Goal: Task Accomplishment & Management: Manage account settings

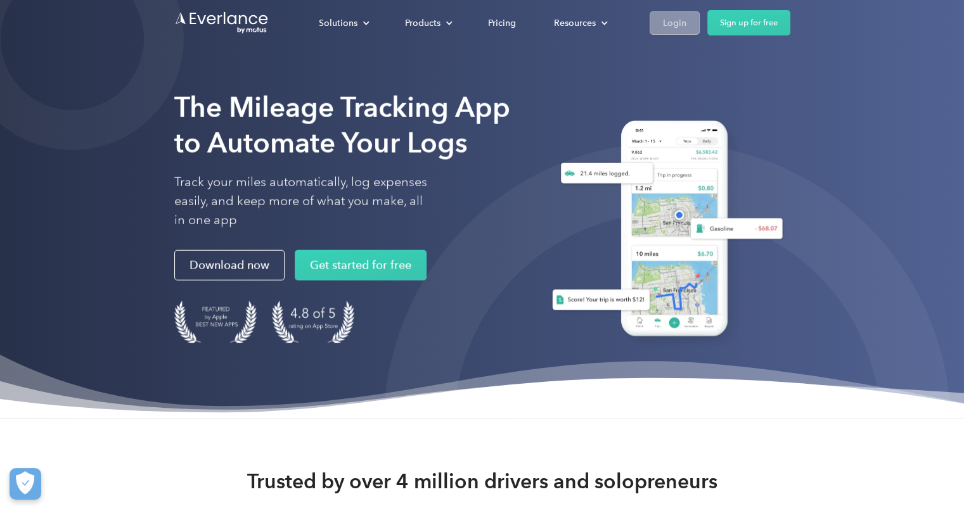
click at [667, 27] on div "Login" at bounding box center [674, 23] width 23 height 16
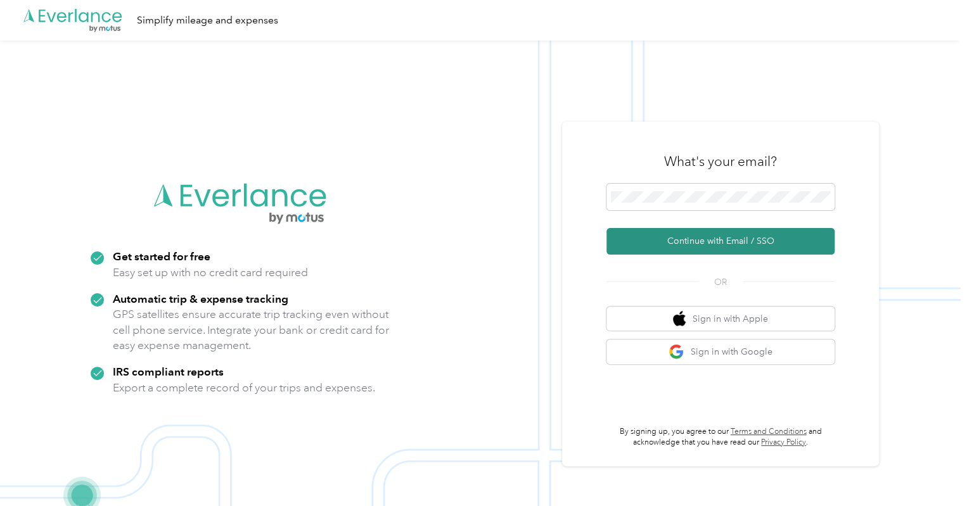
click at [714, 245] on button "Continue with Email / SSO" at bounding box center [720, 241] width 228 height 27
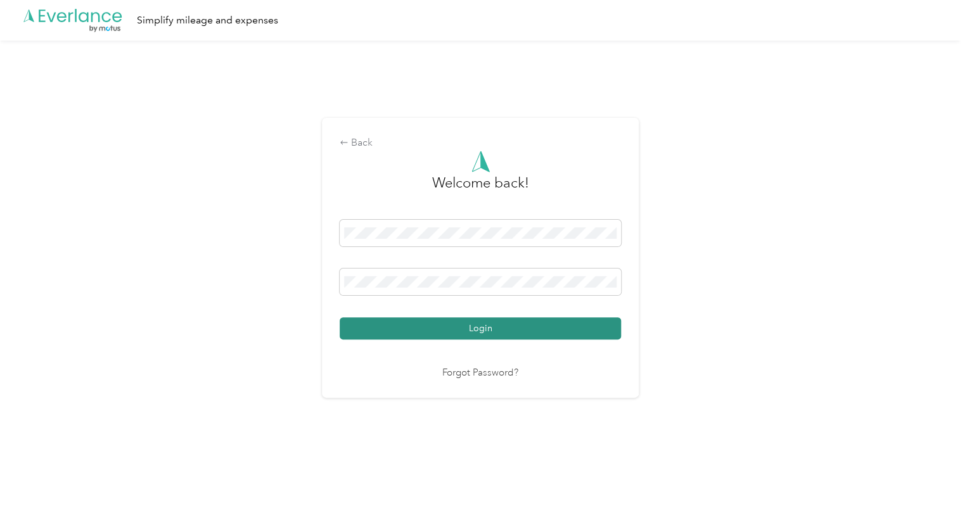
click at [520, 337] on button "Login" at bounding box center [480, 328] width 281 height 22
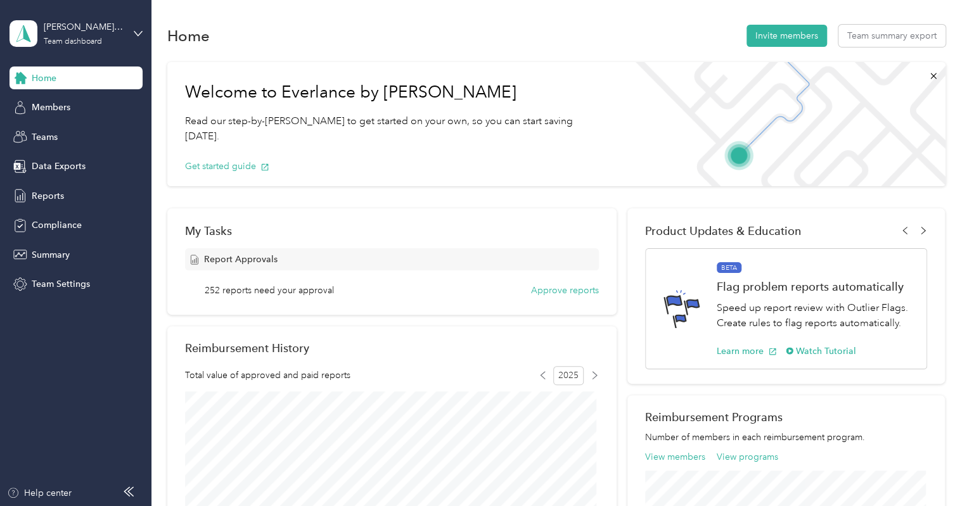
click at [62, 80] on div "Home" at bounding box center [76, 78] width 133 height 23
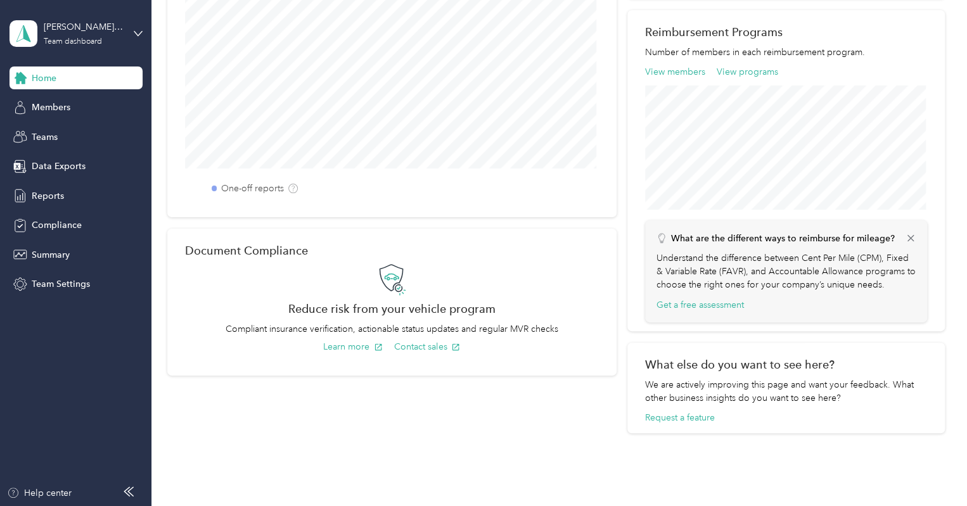
scroll to position [401, 0]
click at [38, 105] on span "Members" at bounding box center [51, 107] width 39 height 13
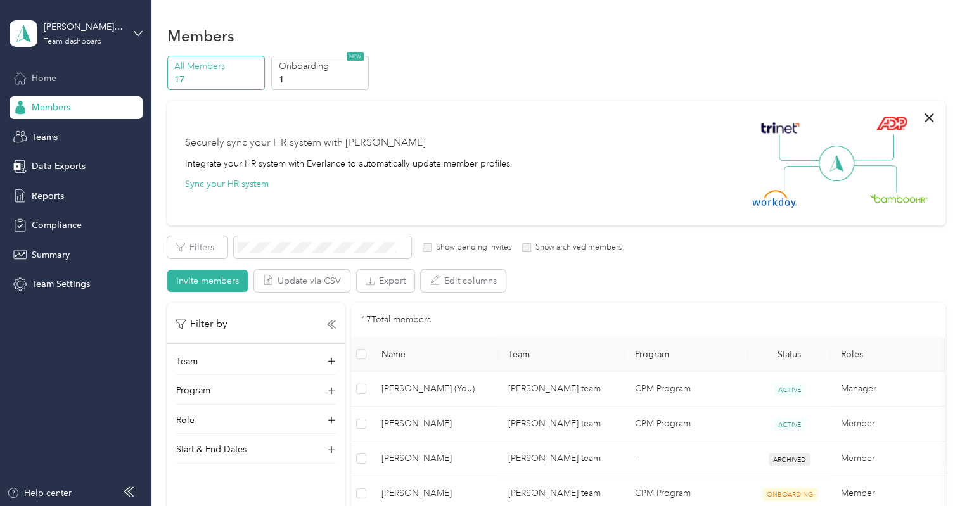
click at [53, 83] on span "Home" at bounding box center [44, 78] width 25 height 13
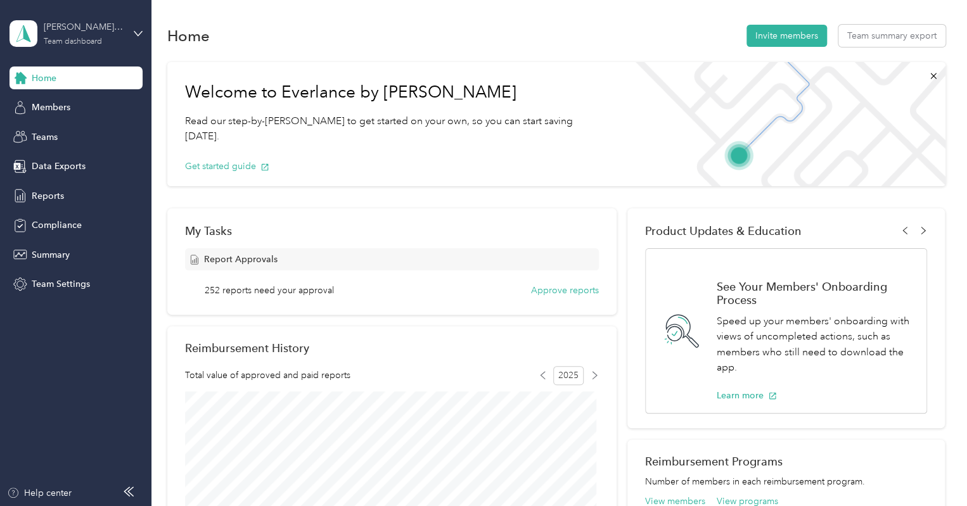
click at [93, 36] on div "[PERSON_NAME] team Team dashboard" at bounding box center [83, 32] width 79 height 25
click at [76, 125] on div "Personal dashboard" at bounding box center [178, 133] width 321 height 22
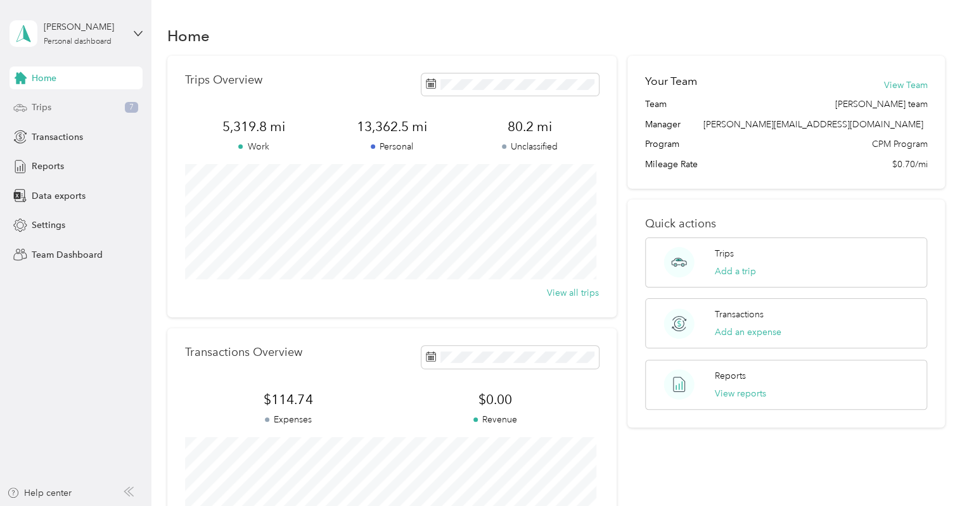
click at [58, 109] on div "Trips 7" at bounding box center [76, 107] width 133 height 23
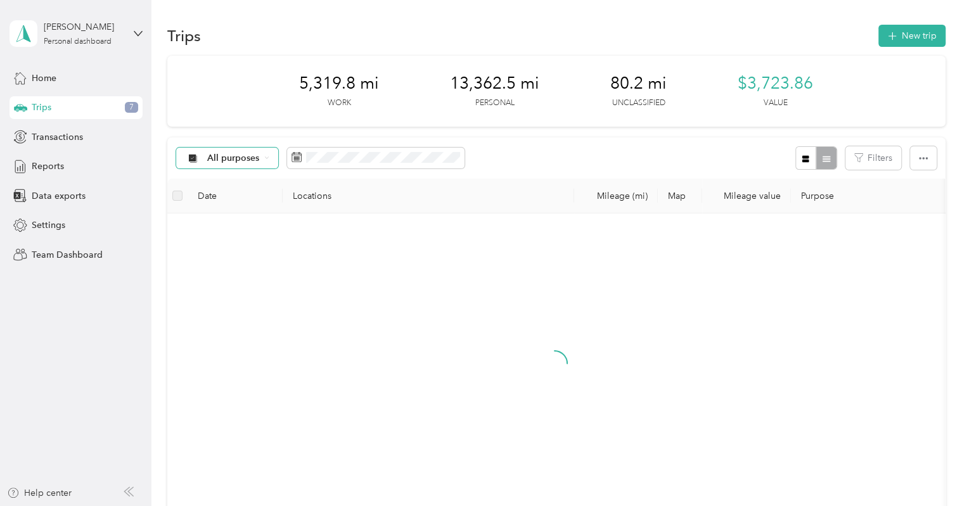
click at [246, 161] on span "All purposes" at bounding box center [233, 158] width 53 height 9
click at [241, 202] on span "Unclassified" at bounding box center [287, 201] width 160 height 13
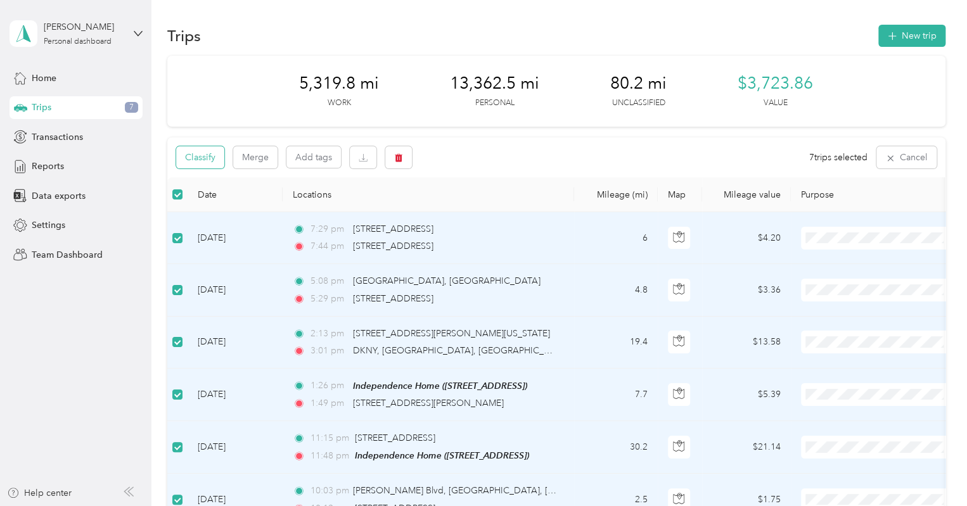
click at [196, 159] on button "Classify" at bounding box center [200, 157] width 48 height 22
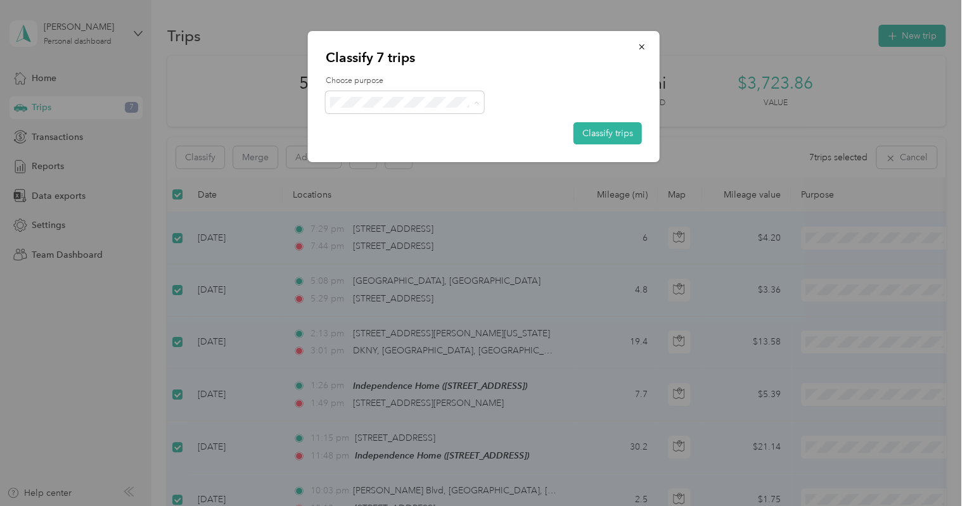
click at [410, 81] on label "Choose purpose" at bounding box center [484, 80] width 316 height 11
click at [640, 41] on span "button" at bounding box center [642, 46] width 9 height 11
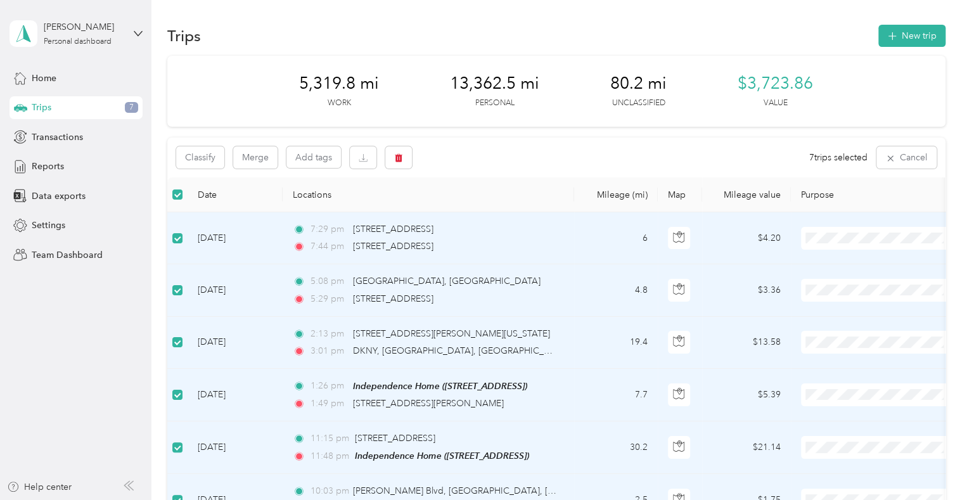
click at [859, 205] on th "Purpose" at bounding box center [879, 194] width 177 height 35
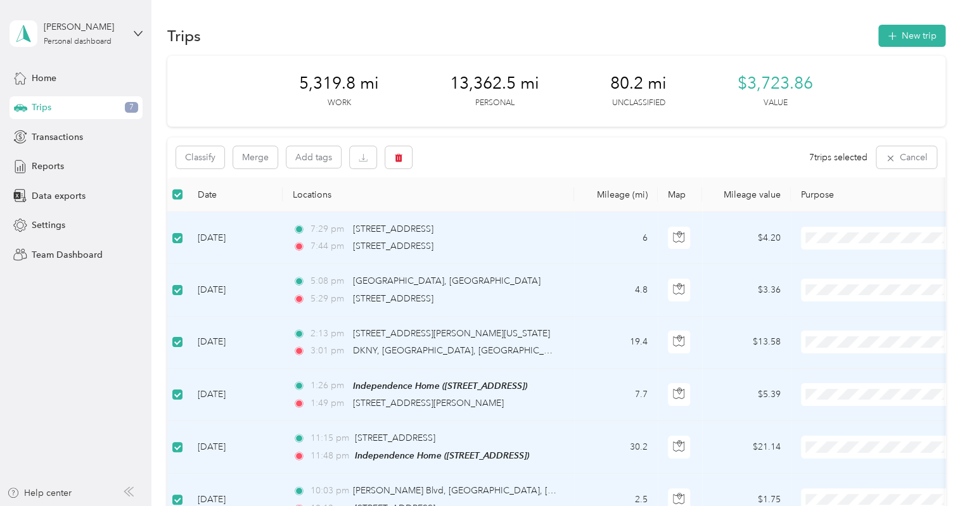
click at [233, 240] on td "[DATE]" at bounding box center [235, 238] width 95 height 52
click at [468, 175] on div "Classify Merge Add tags 7 trips selected Cancel" at bounding box center [556, 158] width 778 height 40
click at [244, 238] on td "[DATE]" at bounding box center [235, 238] width 95 height 52
click at [207, 164] on button "Classify" at bounding box center [200, 157] width 48 height 22
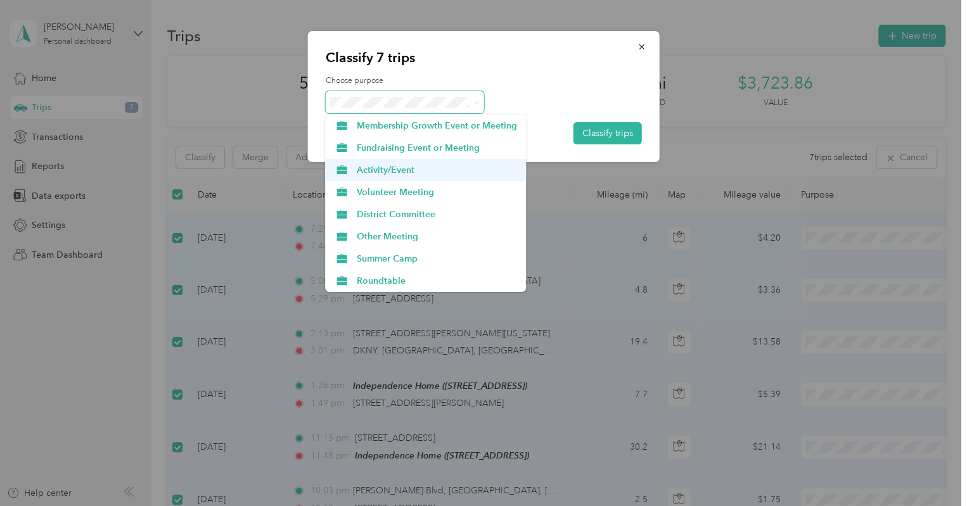
scroll to position [44, 0]
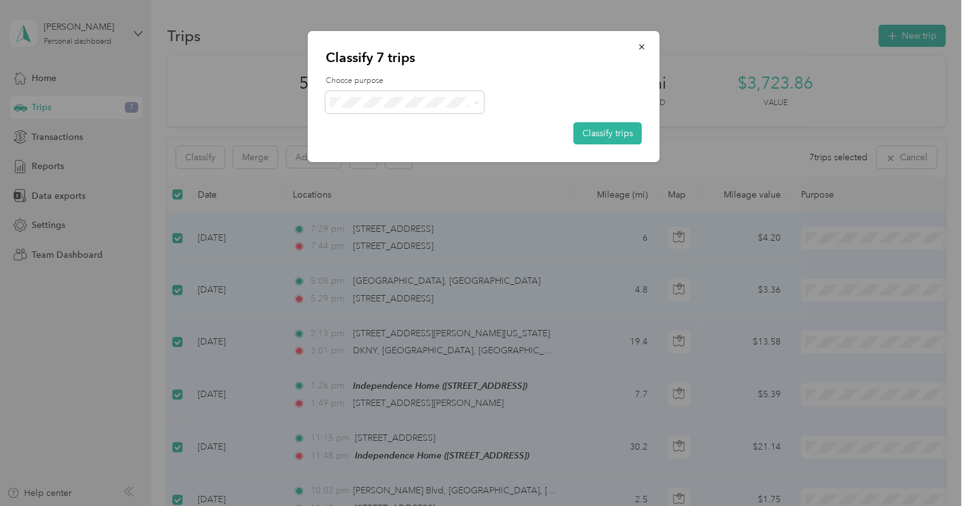
click at [367, 278] on span "Personal" at bounding box center [437, 274] width 160 height 13
click at [614, 136] on button "Classify trips" at bounding box center [608, 133] width 68 height 22
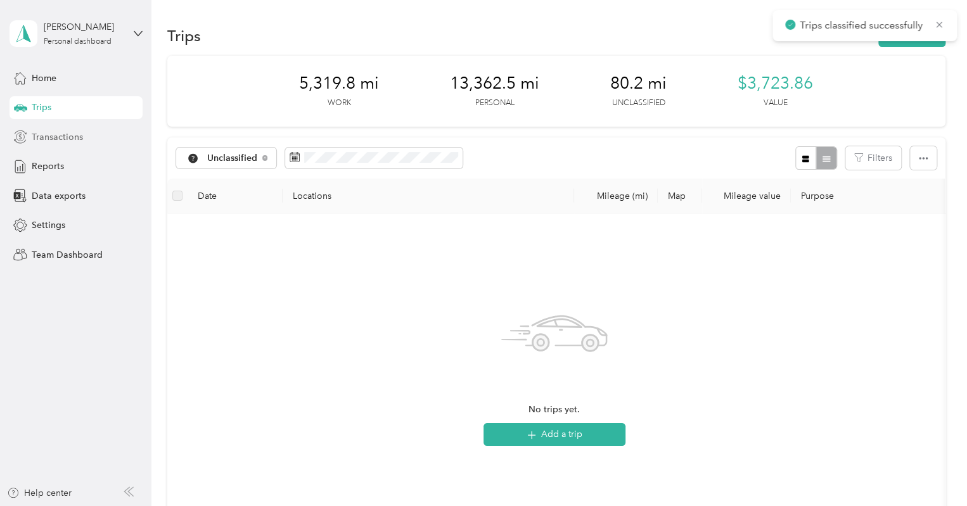
click at [60, 139] on span "Transactions" at bounding box center [57, 137] width 51 height 13
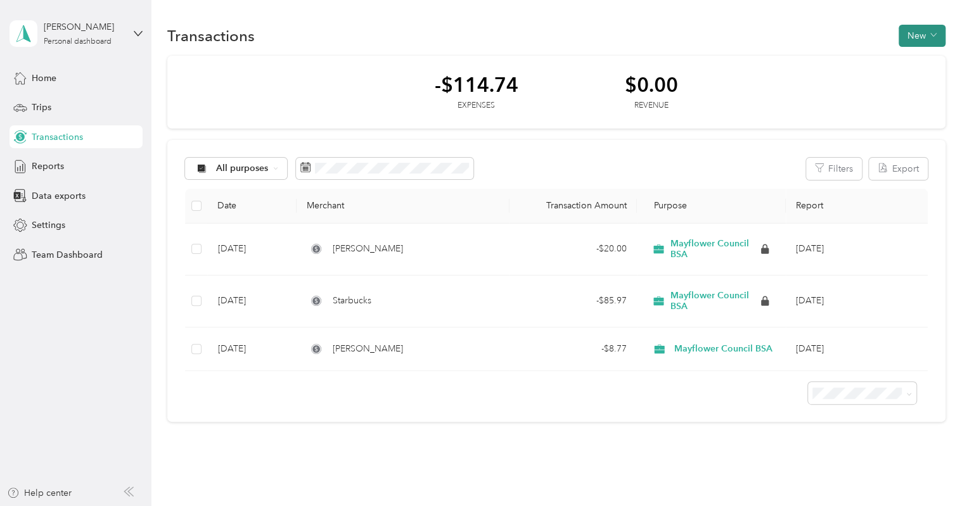
click at [906, 28] on button "New" at bounding box center [922, 36] width 47 height 22
click at [901, 59] on span "Expense" at bounding box center [915, 59] width 34 height 13
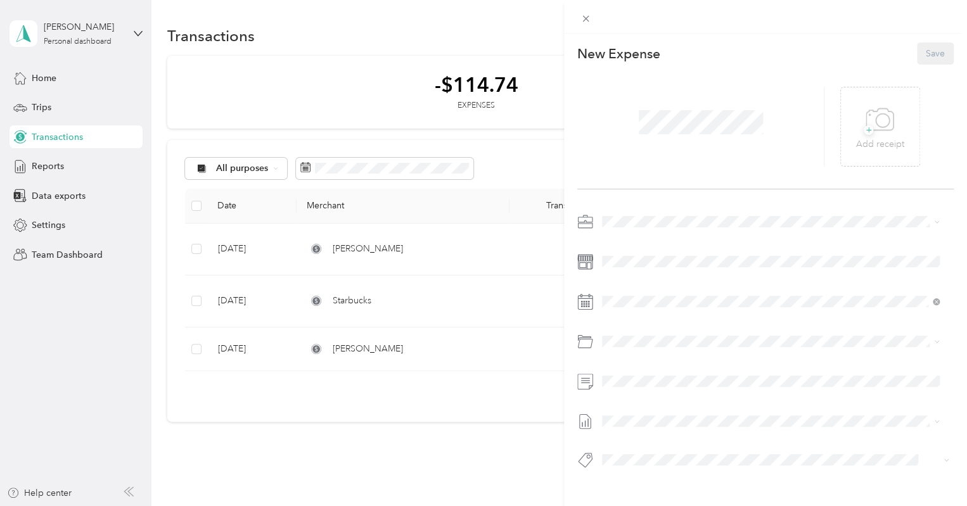
click at [823, 247] on div at bounding box center [765, 345] width 376 height 266
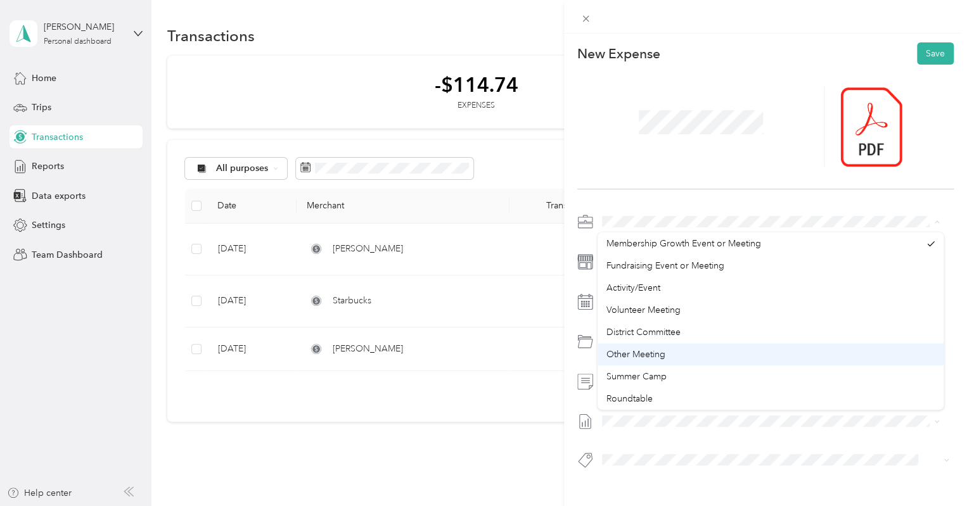
scroll to position [44, 0]
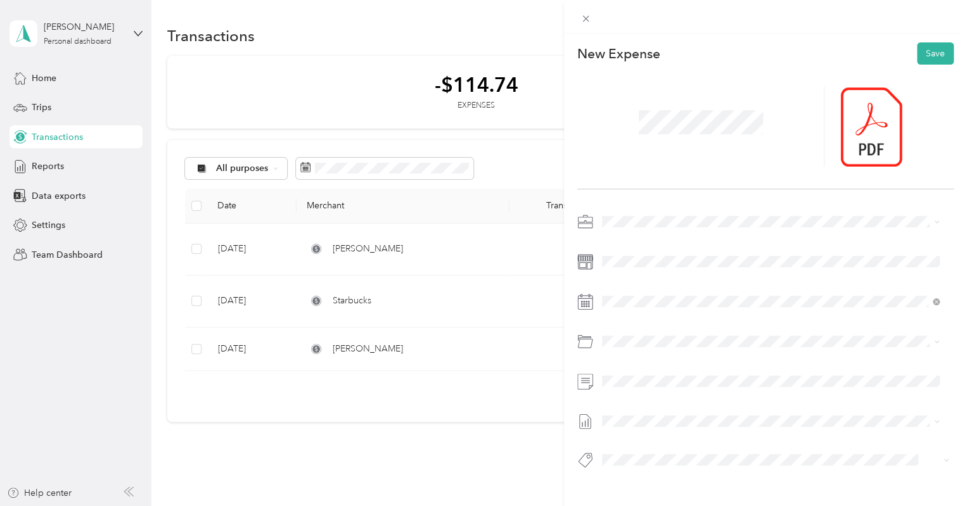
click at [676, 375] on div "Mayflower Council BSA" at bounding box center [770, 376] width 328 height 13
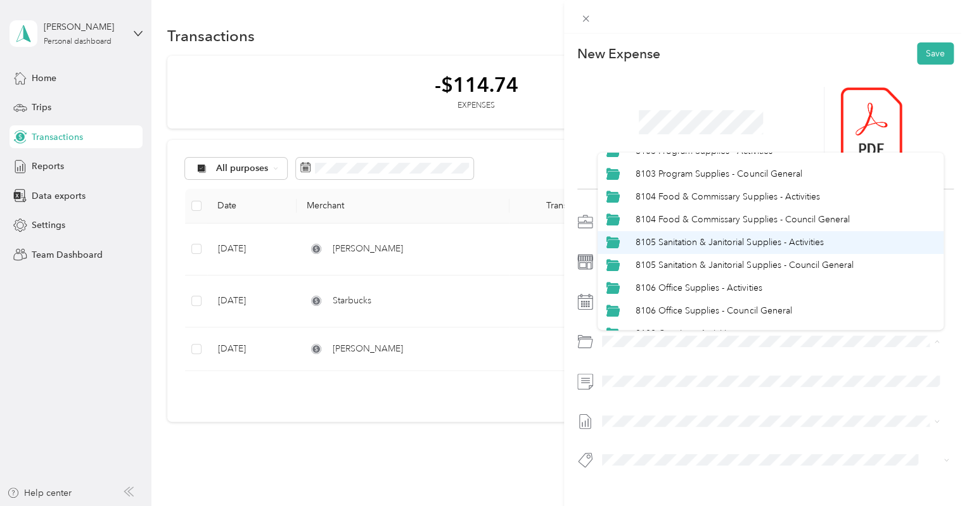
scroll to position [84, 0]
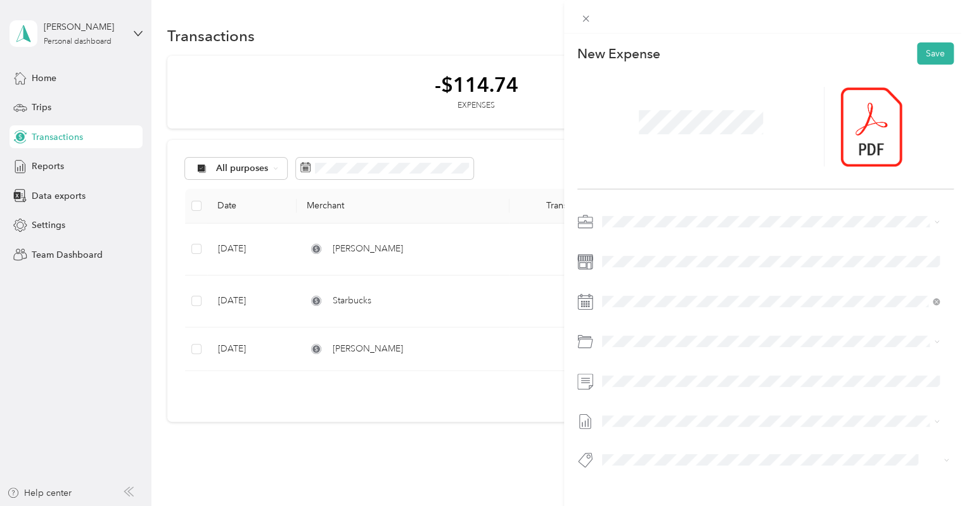
click at [693, 311] on div "8106 Office Supplies - Council General" at bounding box center [785, 305] width 299 height 13
click at [654, 357] on span "[DATE] Draft" at bounding box center [770, 358] width 328 height 11
click at [918, 59] on button "Save" at bounding box center [935, 53] width 37 height 22
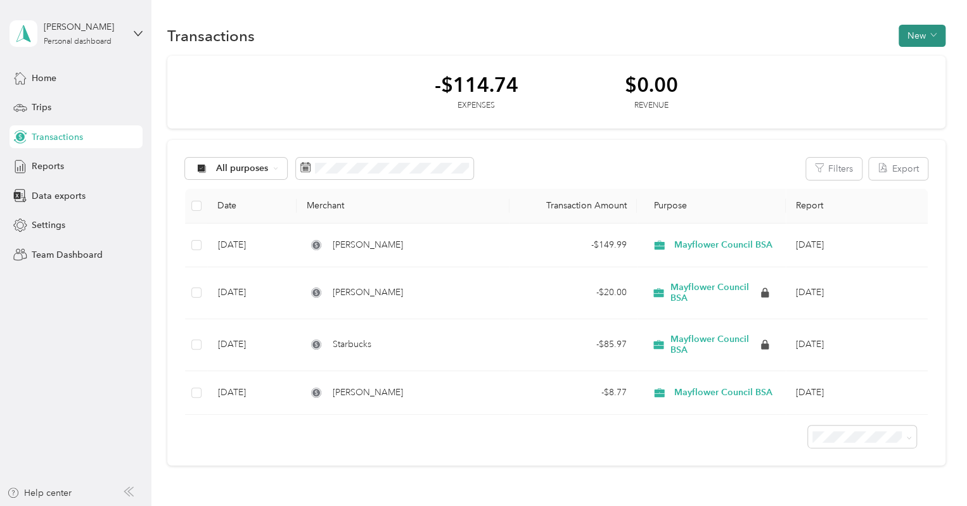
click at [913, 40] on button "New" at bounding box center [922, 36] width 47 height 22
click at [909, 62] on span "Expense" at bounding box center [915, 59] width 34 height 13
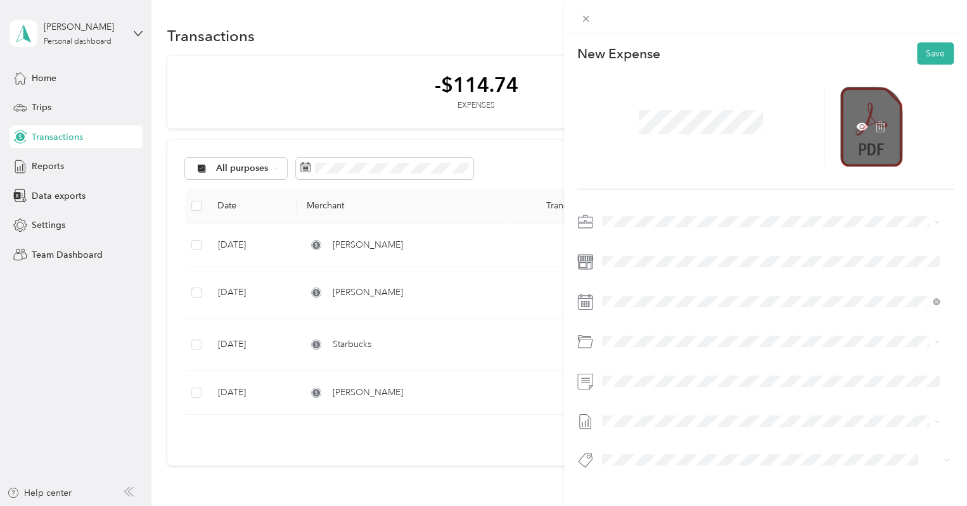
click at [848, 131] on div at bounding box center [871, 127] width 62 height 80
click at [856, 128] on icon at bounding box center [861, 127] width 11 height 8
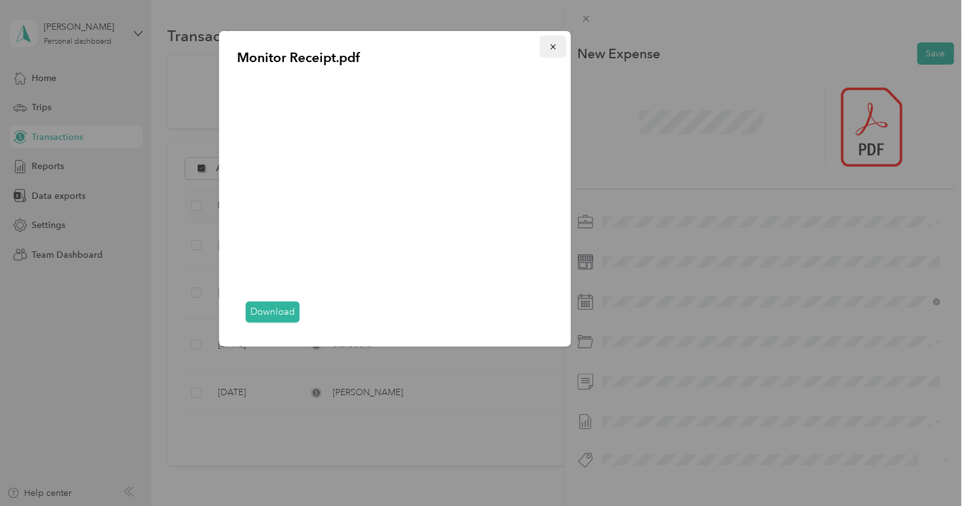
click at [553, 45] on icon "button" at bounding box center [553, 46] width 9 height 9
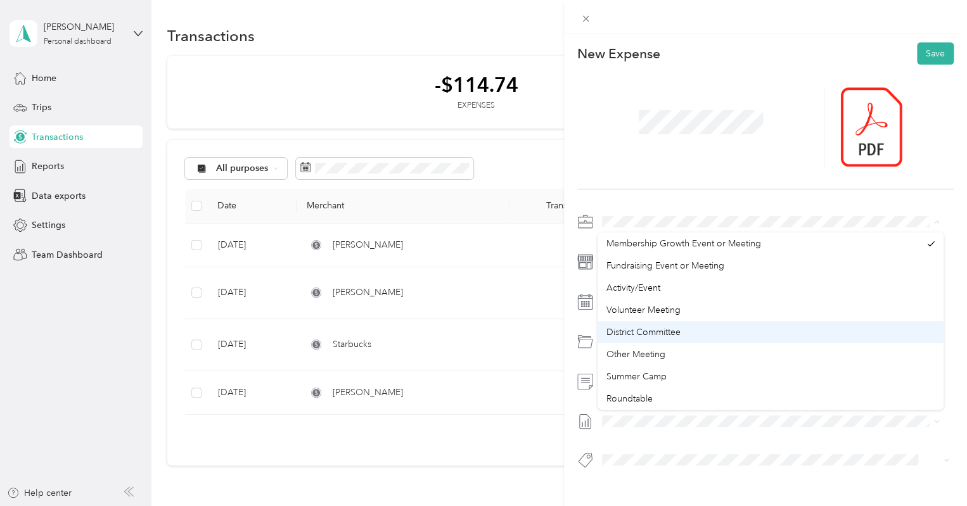
scroll to position [44, 0]
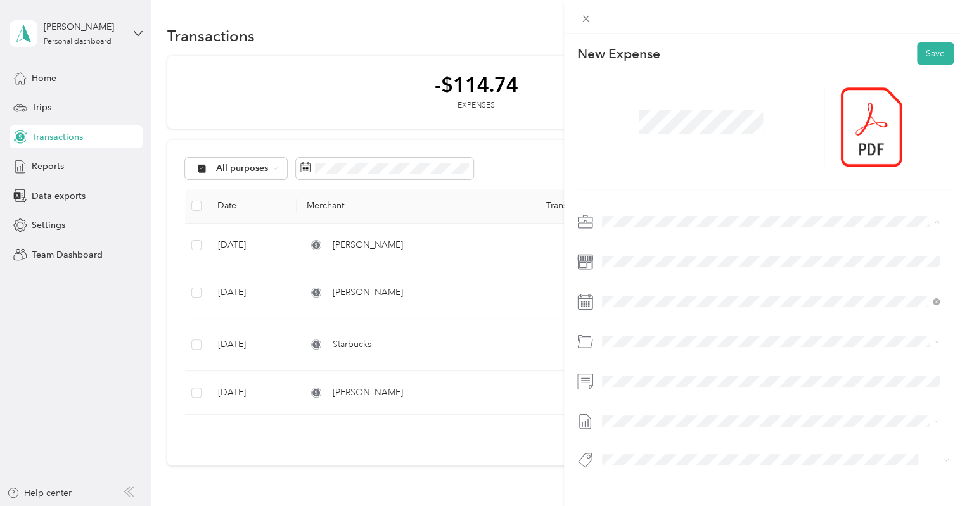
click at [672, 378] on li "Mayflower Council BSA" at bounding box center [771, 377] width 346 height 22
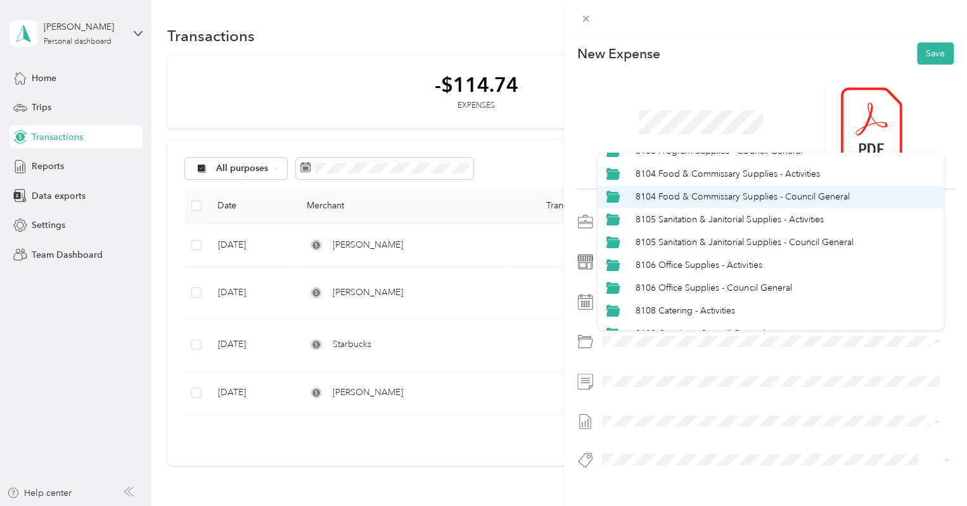
scroll to position [109, 0]
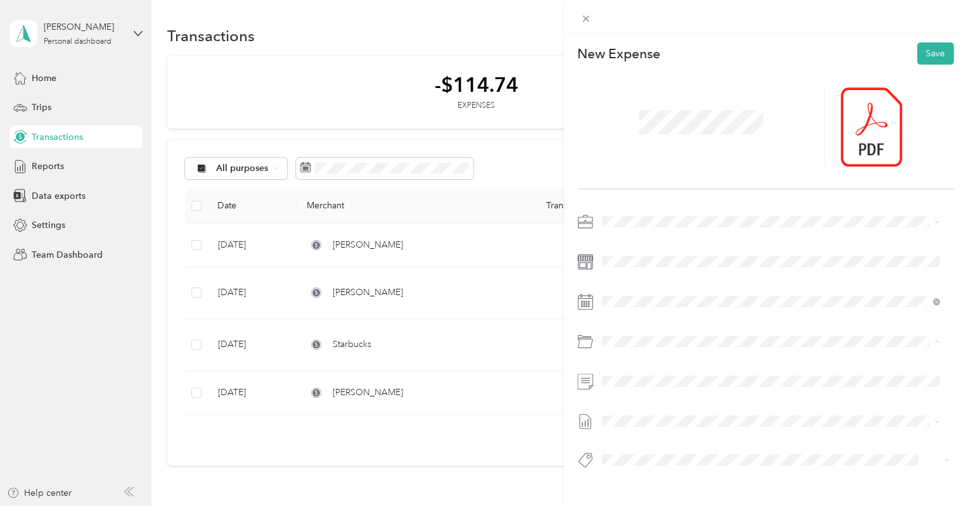
click at [667, 283] on span "8106 Office Supplies - Council General" at bounding box center [714, 286] width 156 height 11
click at [923, 56] on button "Save" at bounding box center [935, 53] width 37 height 22
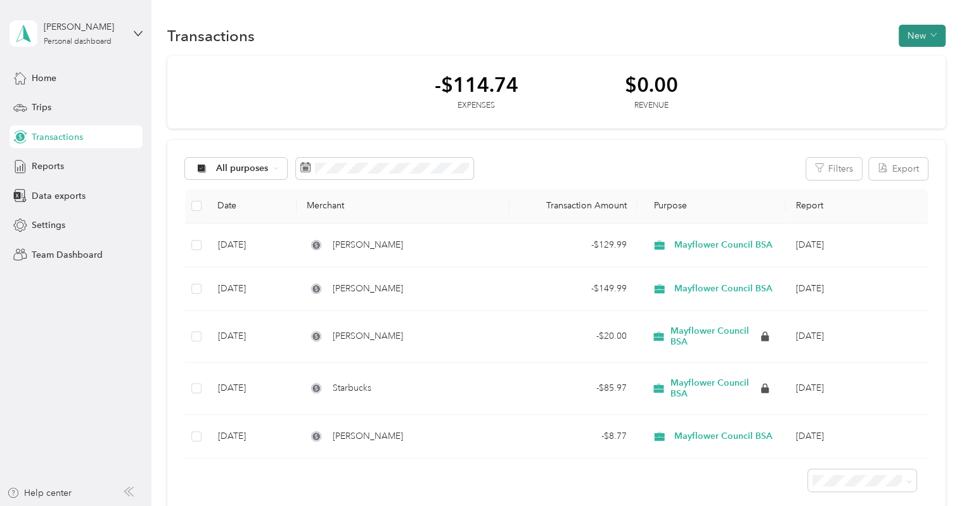
click at [921, 37] on button "New" at bounding box center [922, 36] width 47 height 22
click at [913, 58] on span "Expense" at bounding box center [915, 59] width 34 height 13
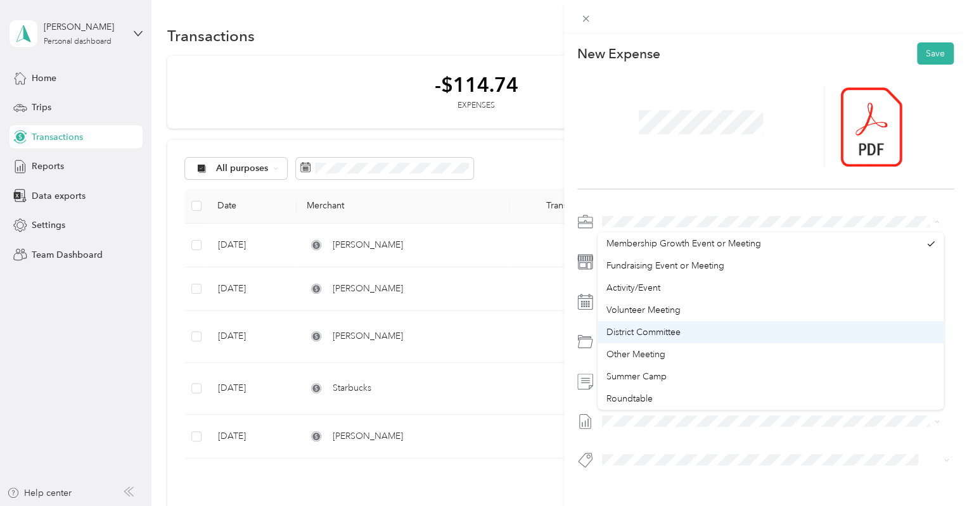
scroll to position [44, 0]
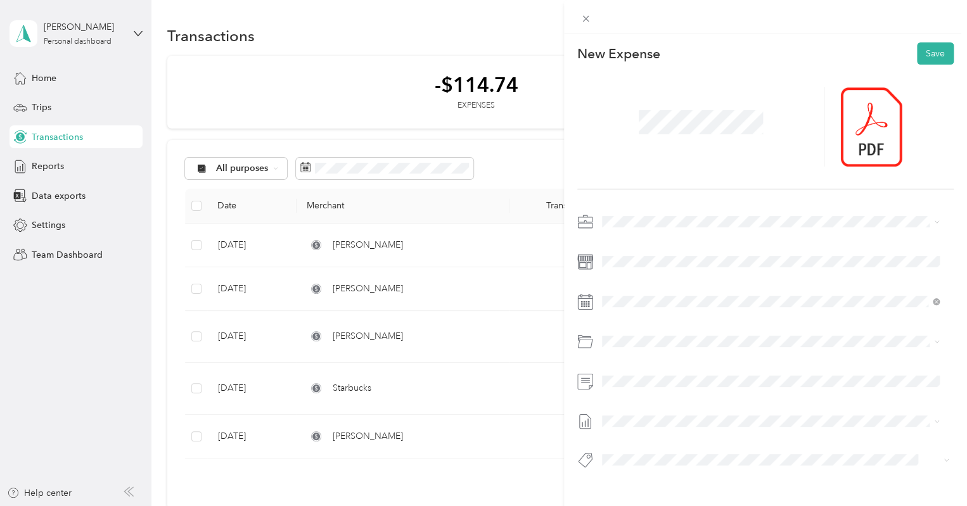
click at [667, 382] on ol "Membership Growth Event or Meeting Fundraising Event or Meeting Activity/Event …" at bounding box center [771, 317] width 346 height 177
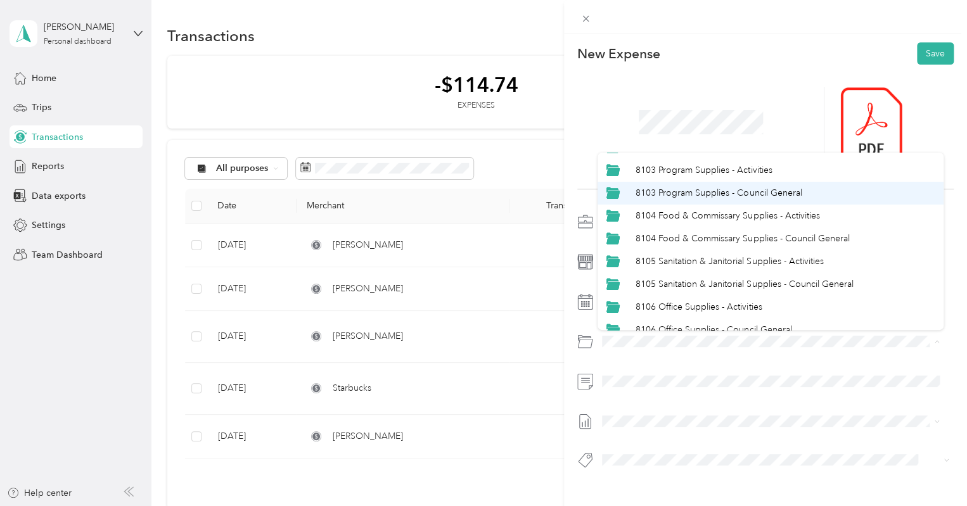
scroll to position [66, 0]
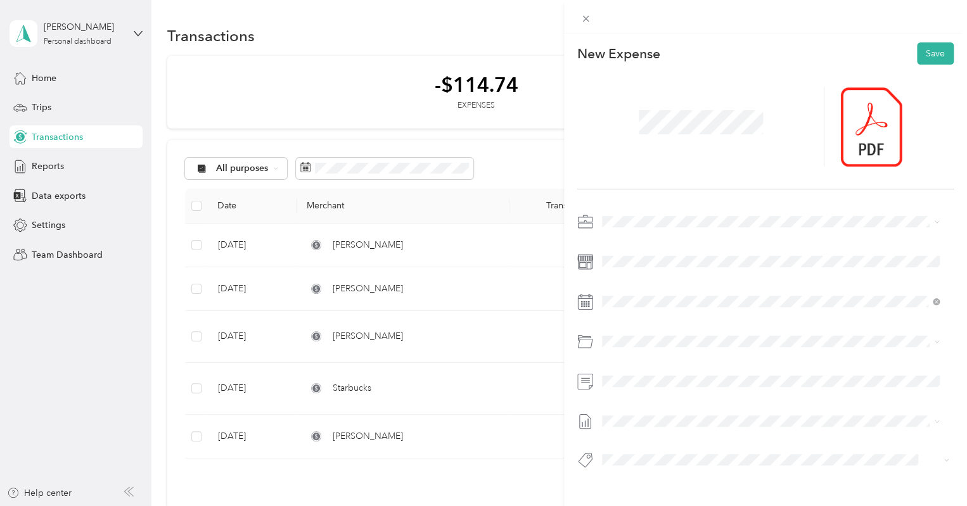
click at [711, 304] on span "8106 Office Supplies - Activities" at bounding box center [699, 307] width 126 height 11
click at [930, 57] on button "Save" at bounding box center [935, 53] width 37 height 22
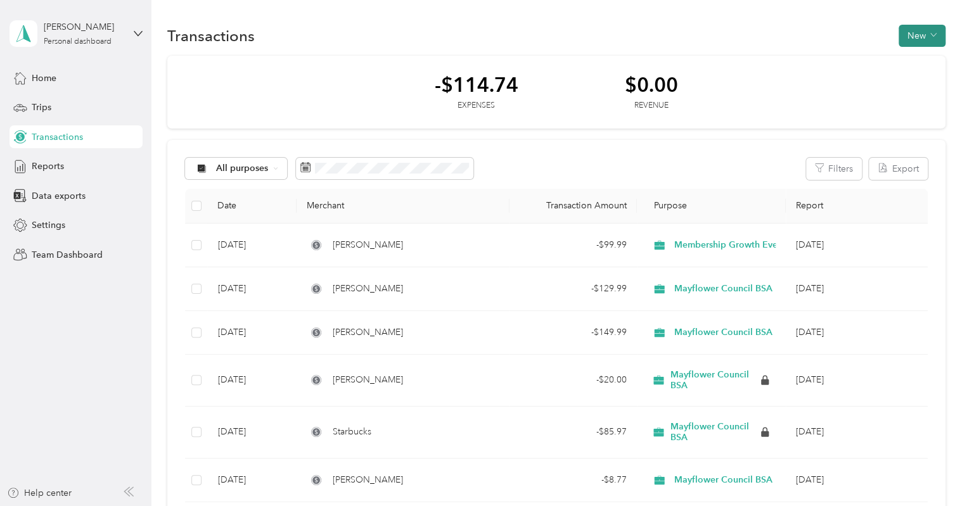
click at [912, 34] on button "New" at bounding box center [922, 36] width 47 height 22
click at [913, 54] on span "Expense" at bounding box center [915, 59] width 34 height 13
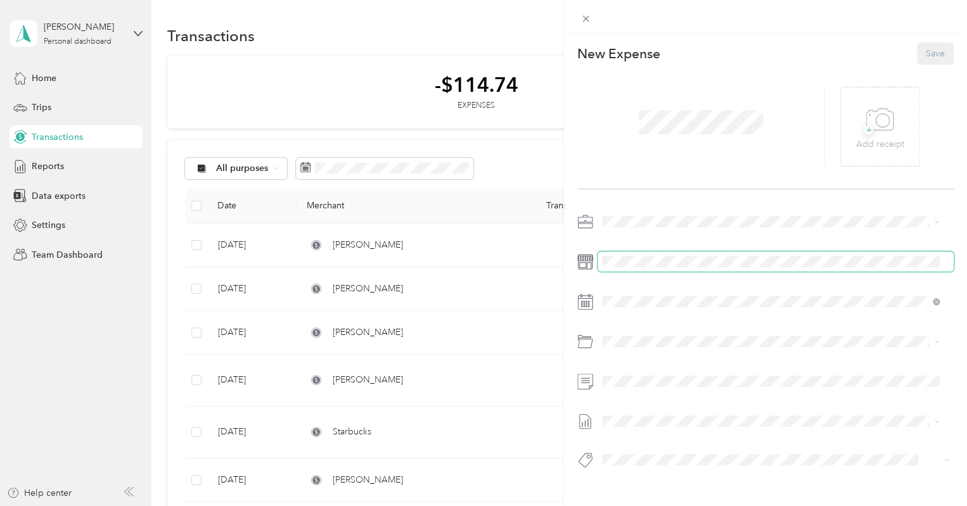
click at [827, 253] on span at bounding box center [776, 262] width 356 height 20
click at [583, 18] on icon at bounding box center [585, 18] width 11 height 11
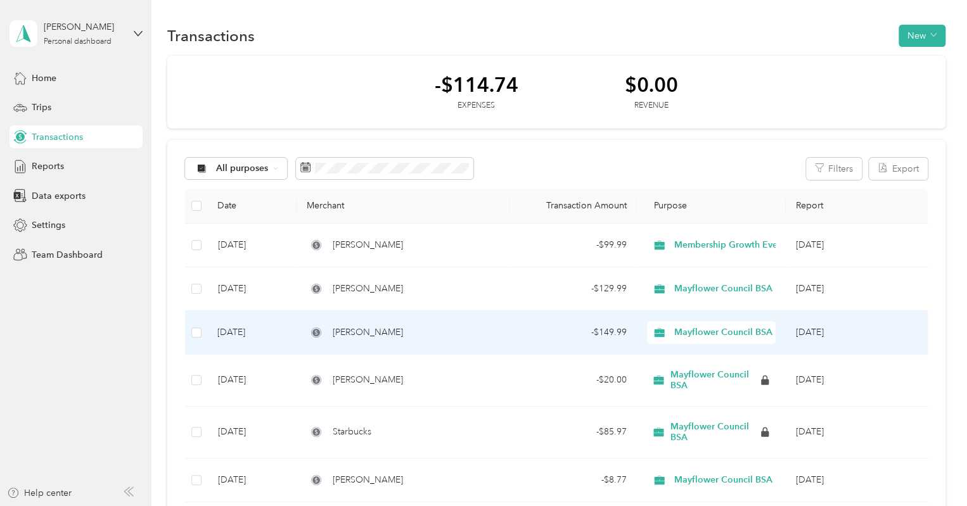
click at [610, 342] on td "- $149.99" at bounding box center [573, 333] width 127 height 44
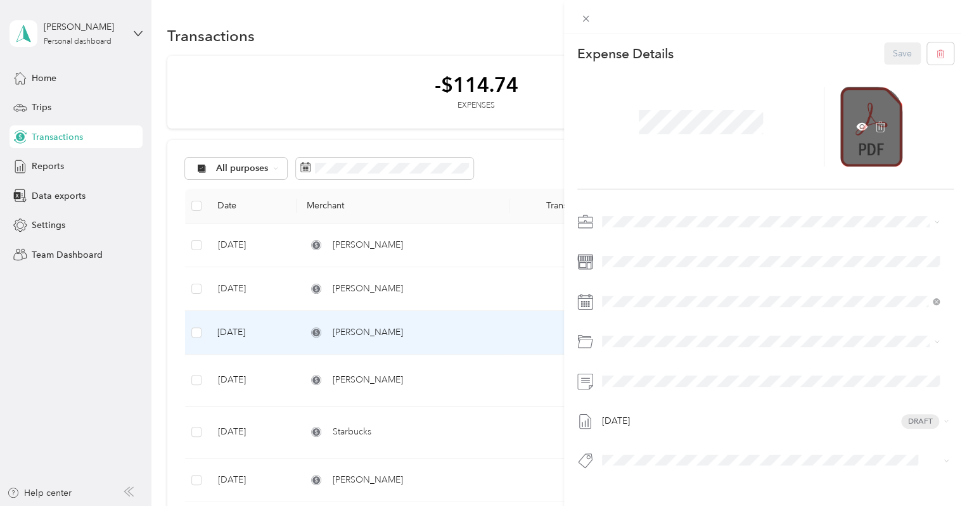
click at [868, 150] on div at bounding box center [871, 127] width 62 height 80
click at [856, 123] on icon at bounding box center [861, 126] width 11 height 11
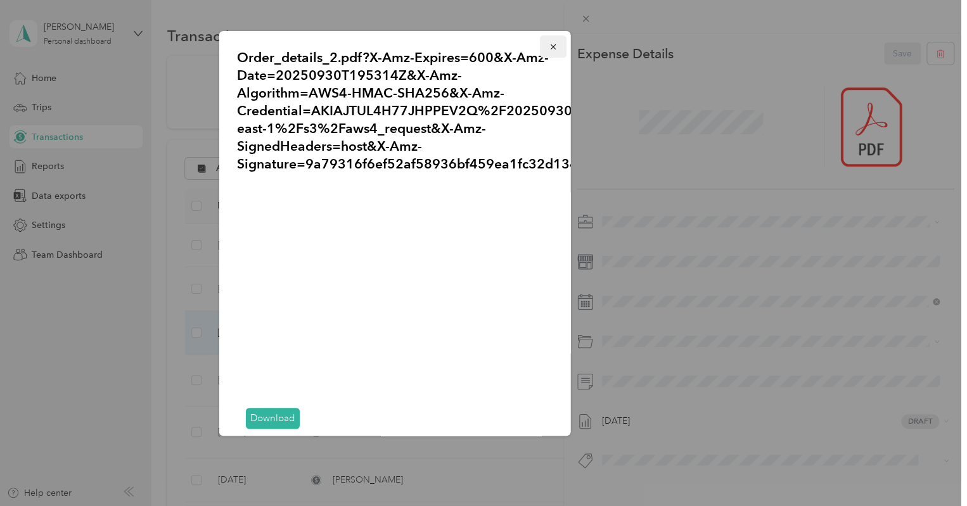
click at [550, 45] on icon "button" at bounding box center [552, 46] width 5 height 5
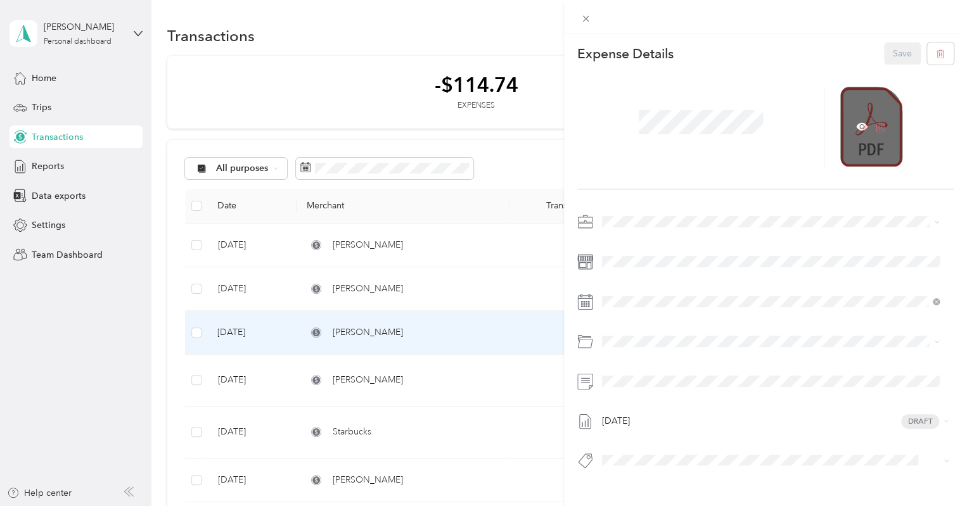
click at [875, 126] on icon at bounding box center [880, 126] width 11 height 11
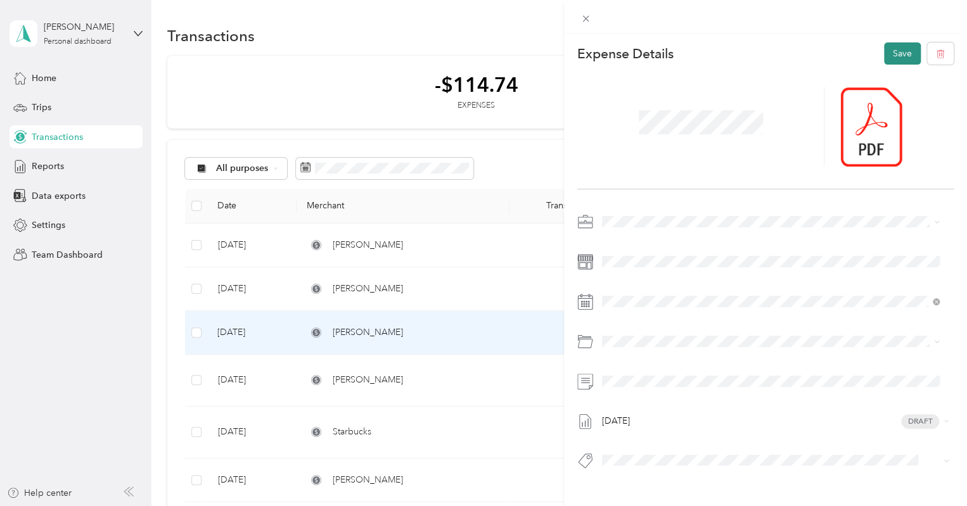
click at [890, 53] on button "Save" at bounding box center [902, 53] width 37 height 22
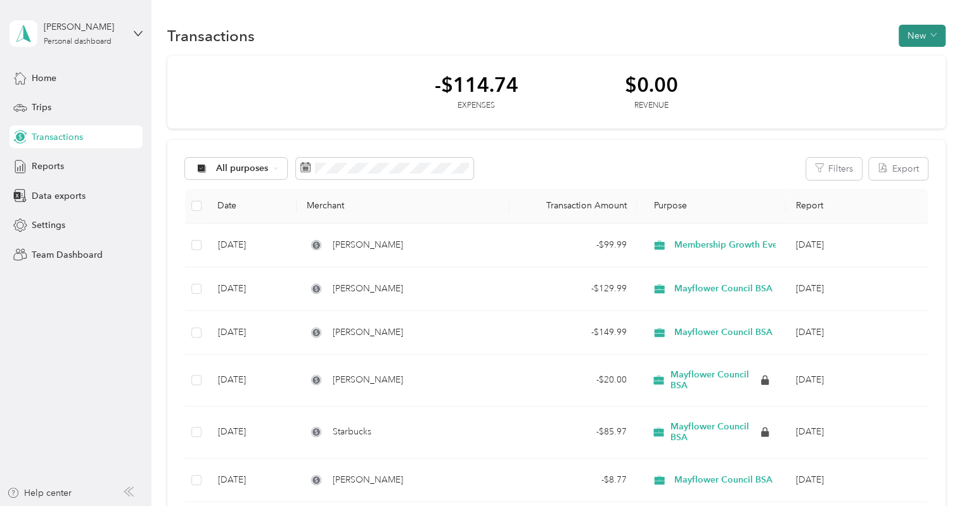
click at [920, 34] on button "New" at bounding box center [922, 36] width 47 height 22
click at [905, 63] on span "Expense" at bounding box center [915, 59] width 34 height 13
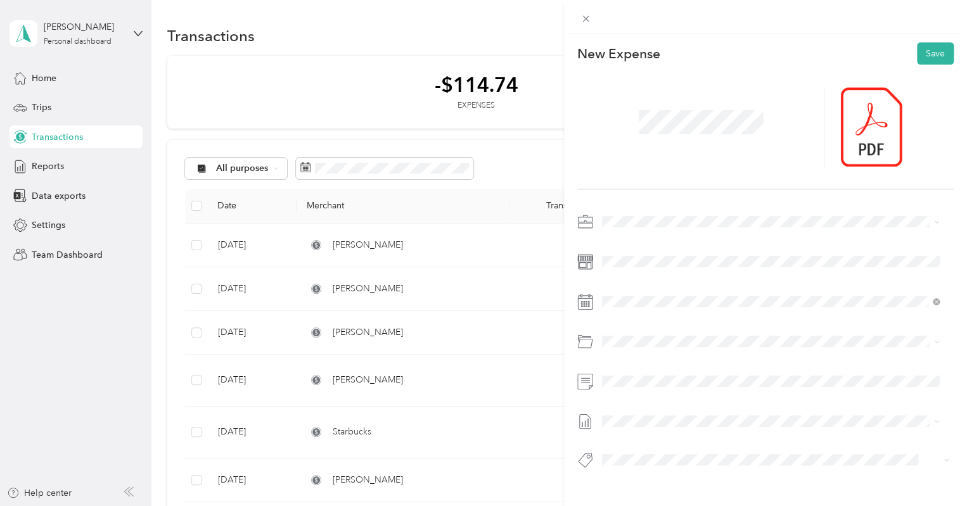
click at [776, 143] on div at bounding box center [700, 127] width 247 height 80
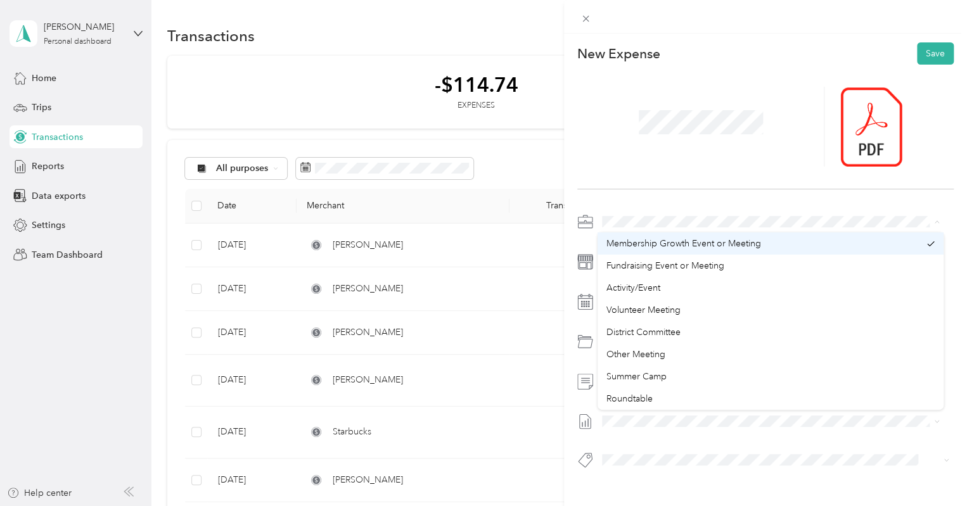
scroll to position [44, 0]
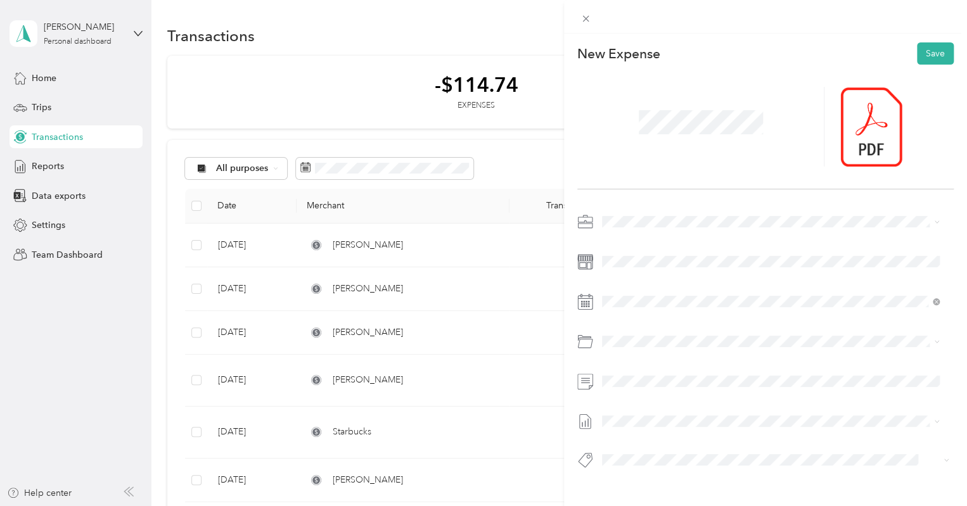
click at [730, 378] on li "Mayflower Council BSA" at bounding box center [771, 375] width 346 height 22
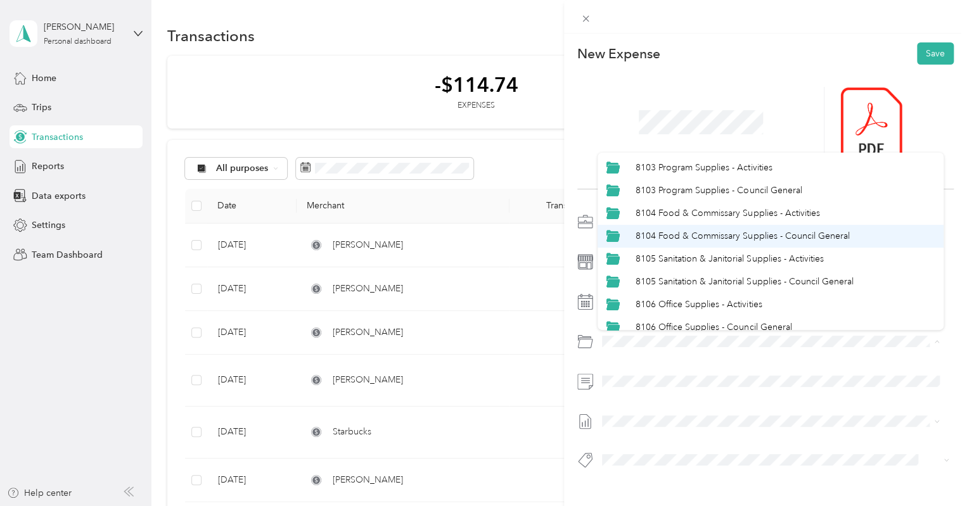
scroll to position [68, 0]
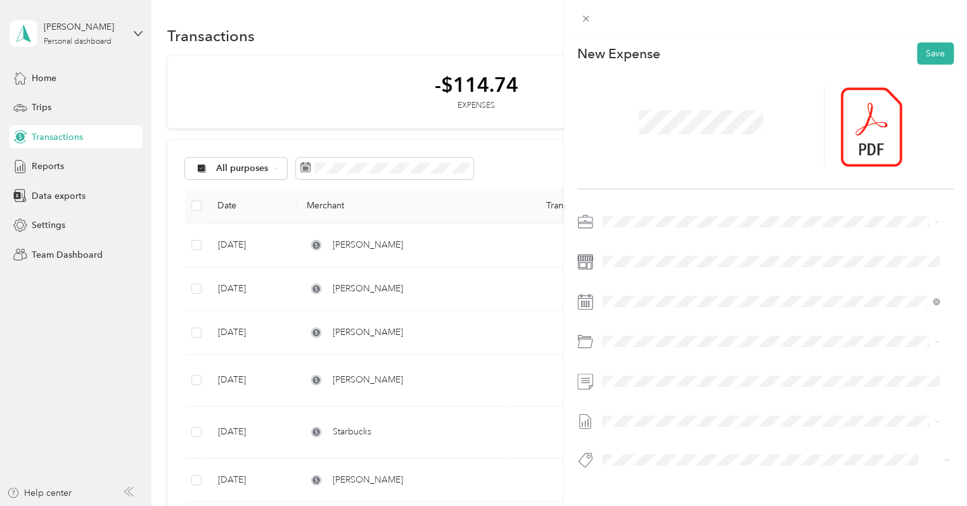
click at [689, 506] on div "This expense cannot be edited because it is either under review, approved, or p…" at bounding box center [480, 506] width 961 height 0
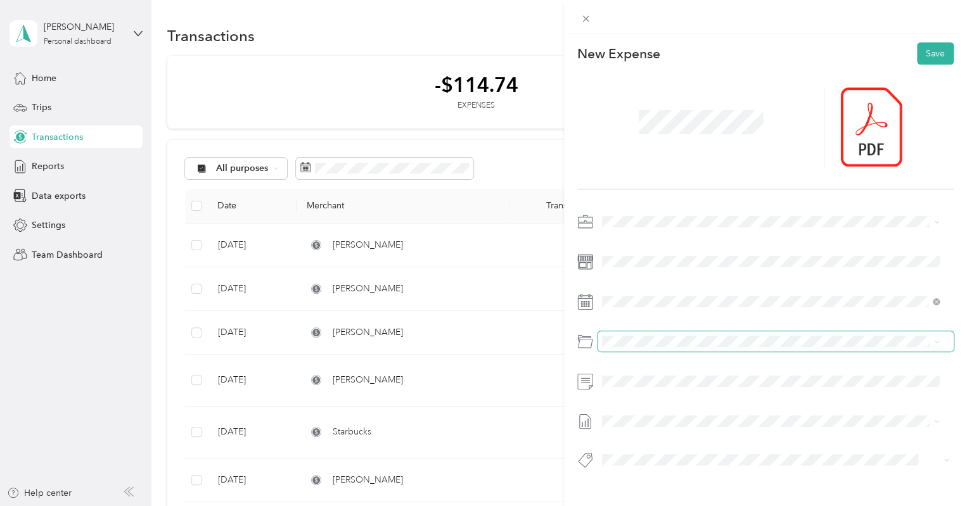
click at [698, 350] on span at bounding box center [776, 341] width 356 height 20
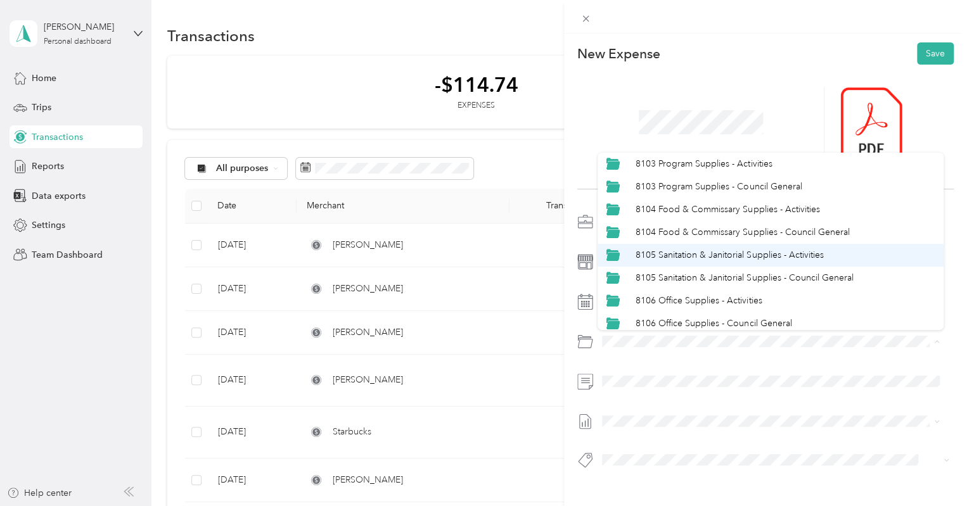
scroll to position [73, 0]
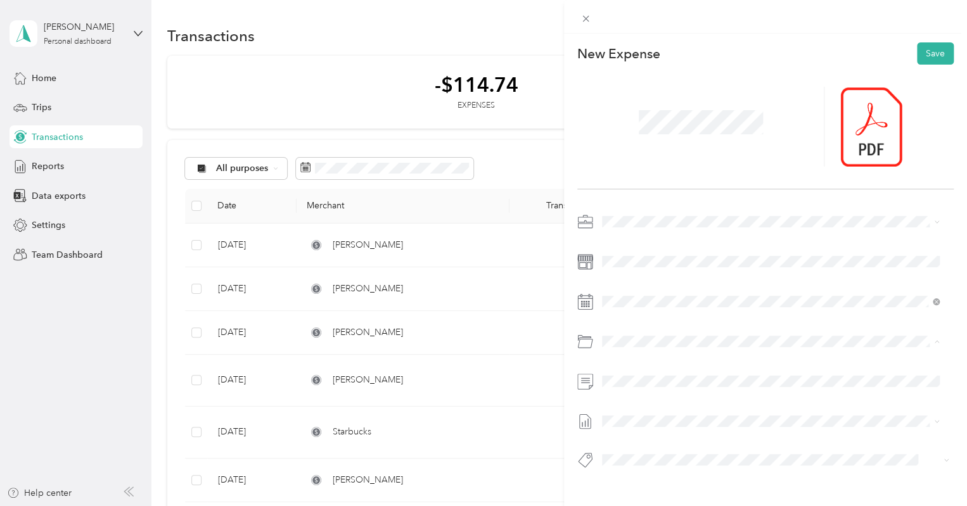
click at [700, 316] on div "8106 Office Supplies - Council General" at bounding box center [770, 323] width 328 height 14
click at [767, 361] on li "[DATE] Draft" at bounding box center [771, 359] width 346 height 20
click at [926, 49] on button "Save" at bounding box center [935, 53] width 37 height 22
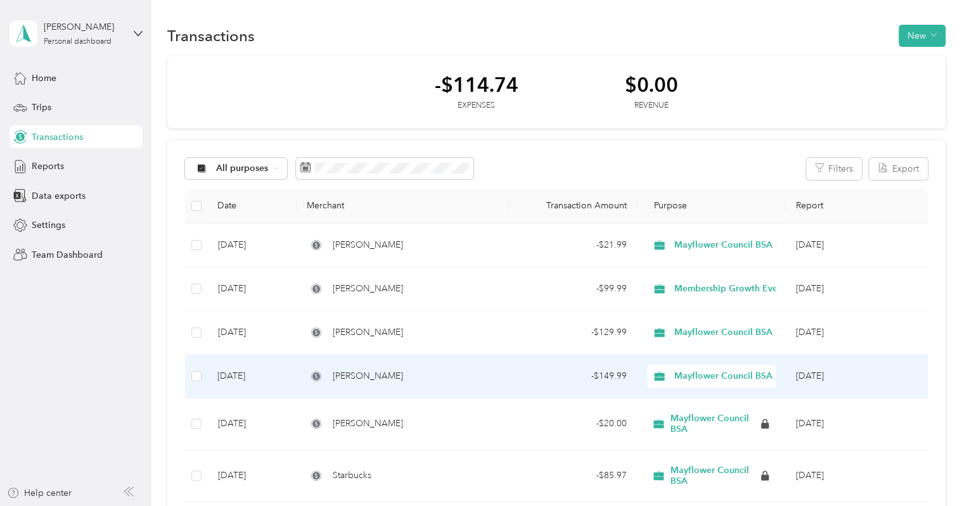
click at [605, 374] on div "- $149.99" at bounding box center [573, 376] width 107 height 14
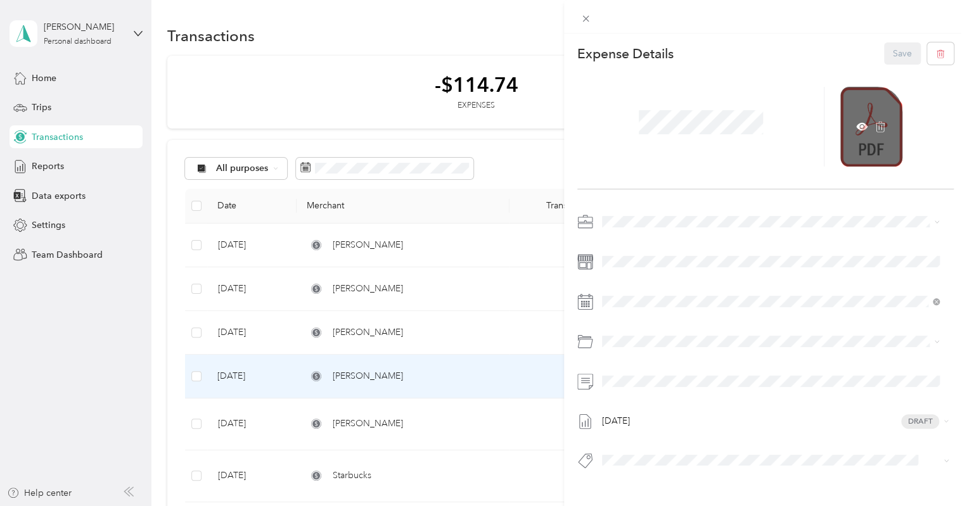
click at [875, 148] on div at bounding box center [871, 127] width 62 height 80
click at [856, 125] on icon at bounding box center [861, 126] width 11 height 11
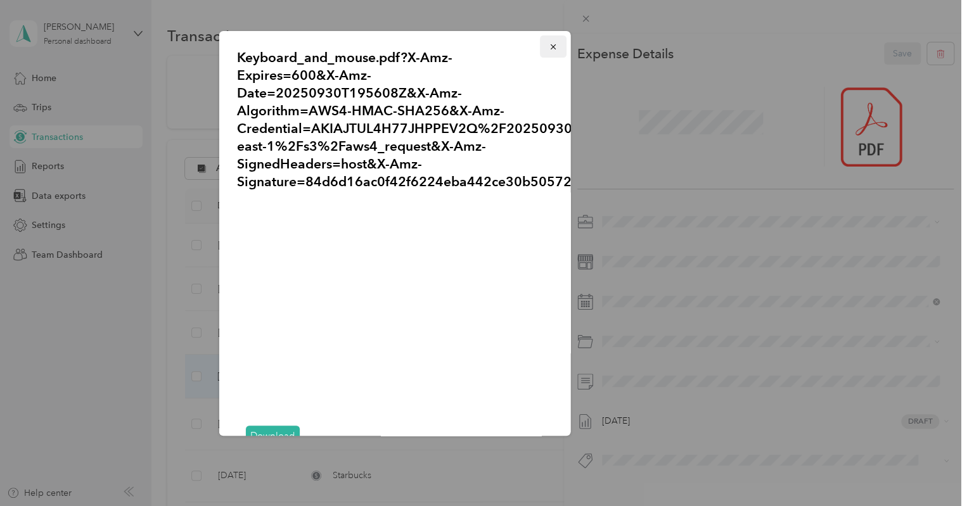
click at [549, 46] on icon "button" at bounding box center [553, 46] width 9 height 9
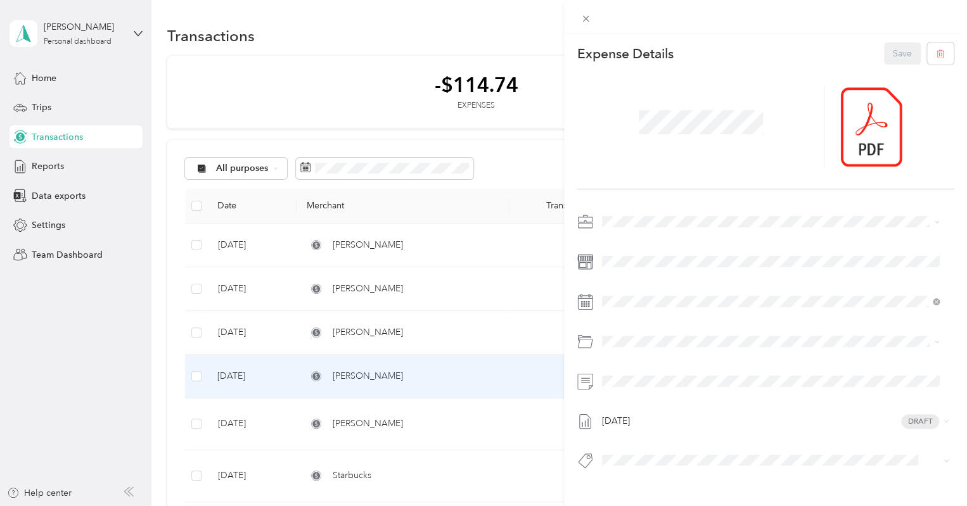
click at [266, 331] on div "This expense cannot be edited because it is either under review, approved, or p…" at bounding box center [483, 253] width 967 height 506
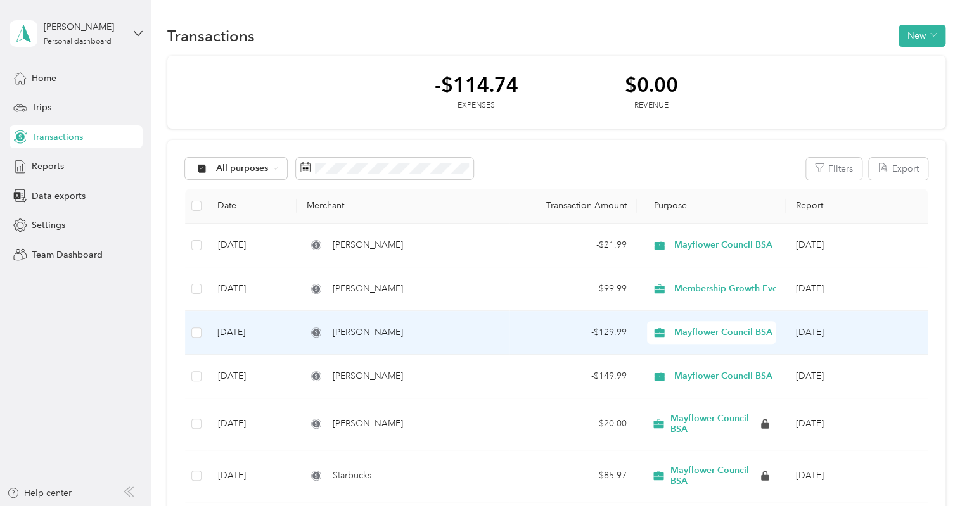
click at [281, 331] on td "[DATE]" at bounding box center [251, 333] width 89 height 44
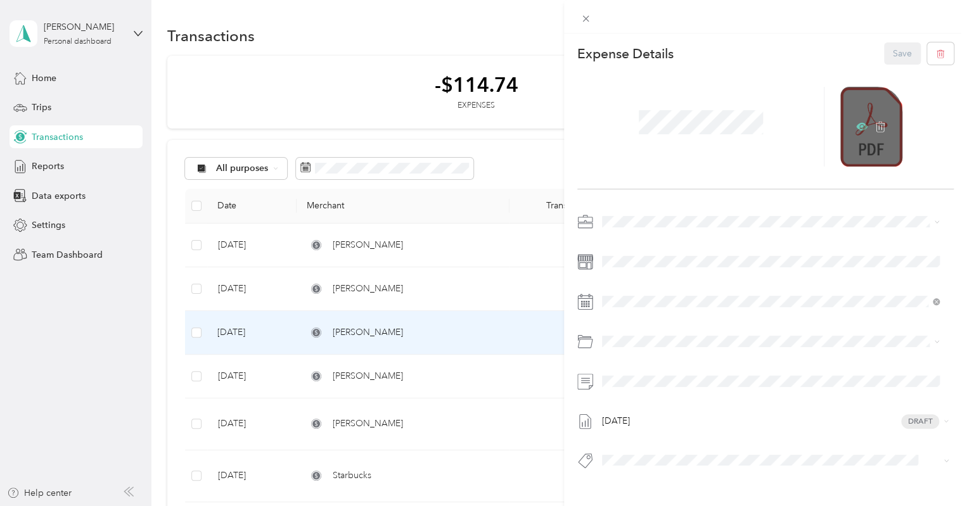
click at [856, 125] on icon at bounding box center [861, 126] width 11 height 11
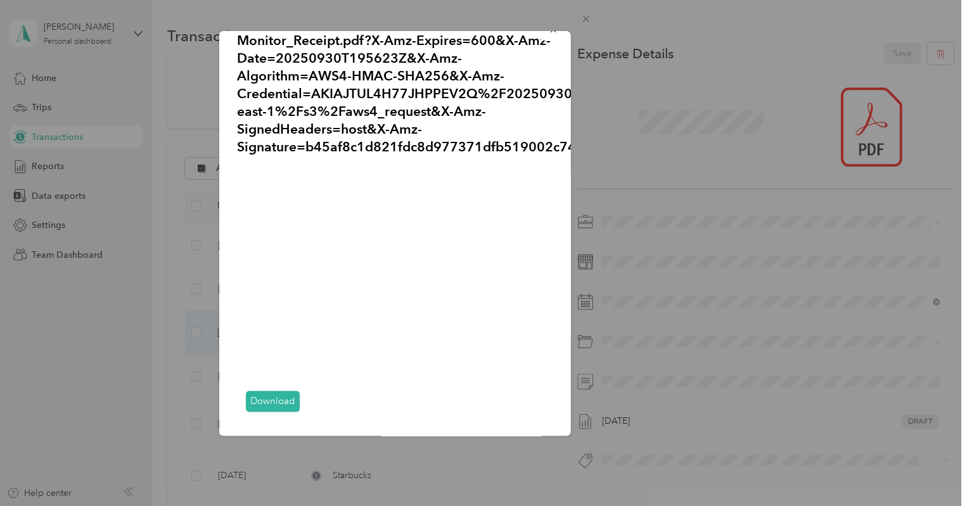
scroll to position [26, 0]
click at [584, 19] on div at bounding box center [483, 253] width 967 height 506
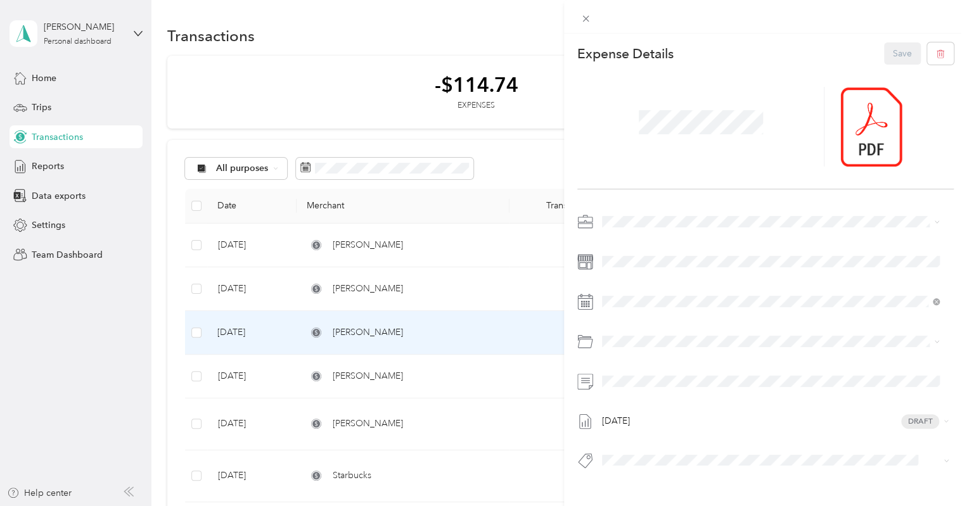
click at [258, 286] on div "This expense cannot be edited because it is either under review, approved, or p…" at bounding box center [483, 253] width 967 height 506
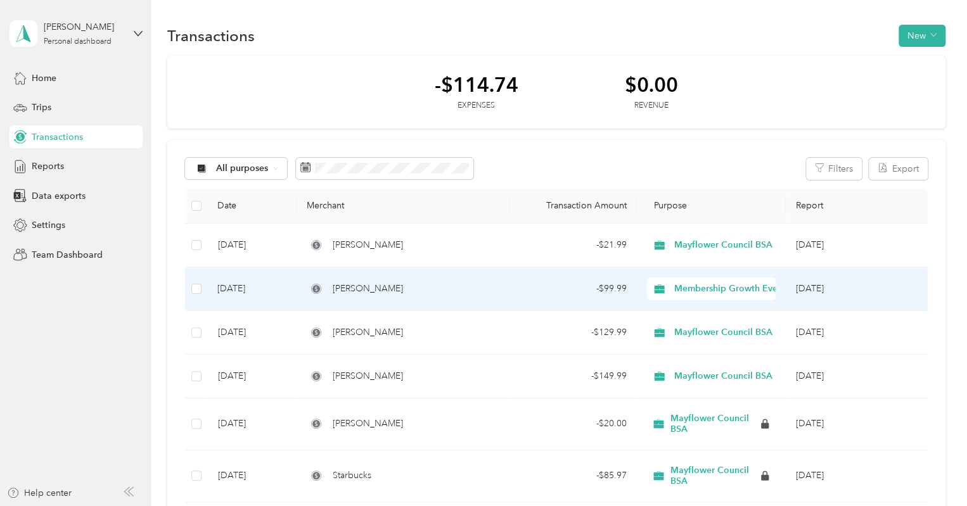
click at [258, 287] on td "[DATE]" at bounding box center [251, 289] width 89 height 44
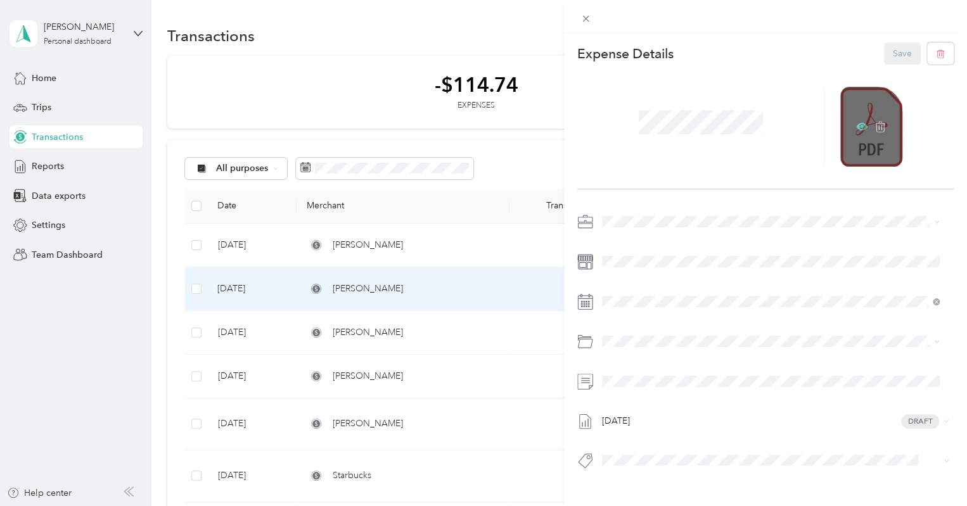
click at [856, 131] on icon at bounding box center [861, 127] width 11 height 8
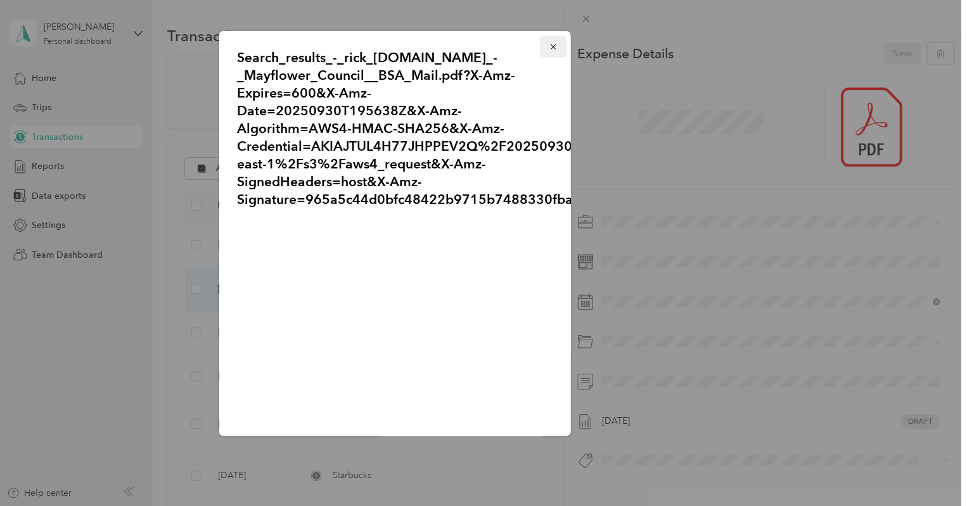
click at [549, 46] on icon "button" at bounding box center [553, 46] width 9 height 9
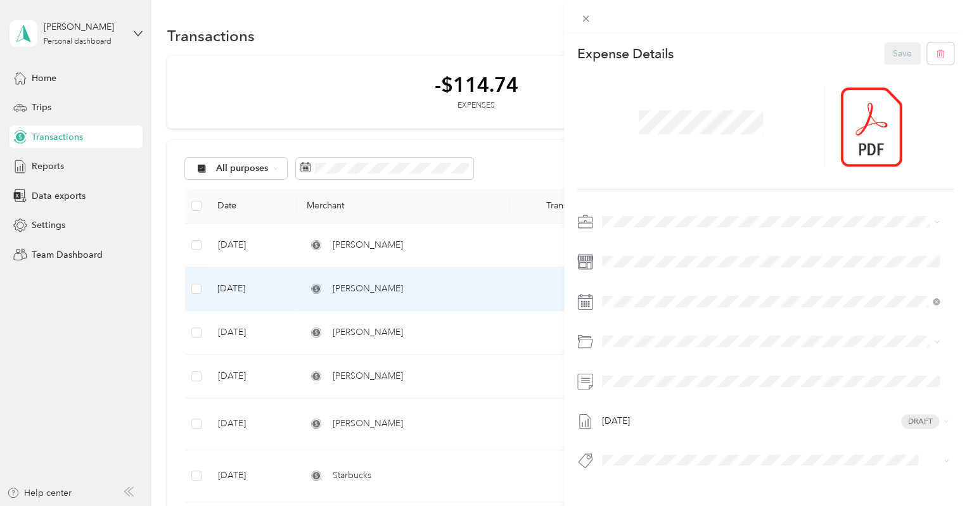
click at [253, 242] on div "This expense cannot be edited because it is either under review, approved, or p…" at bounding box center [483, 253] width 967 height 506
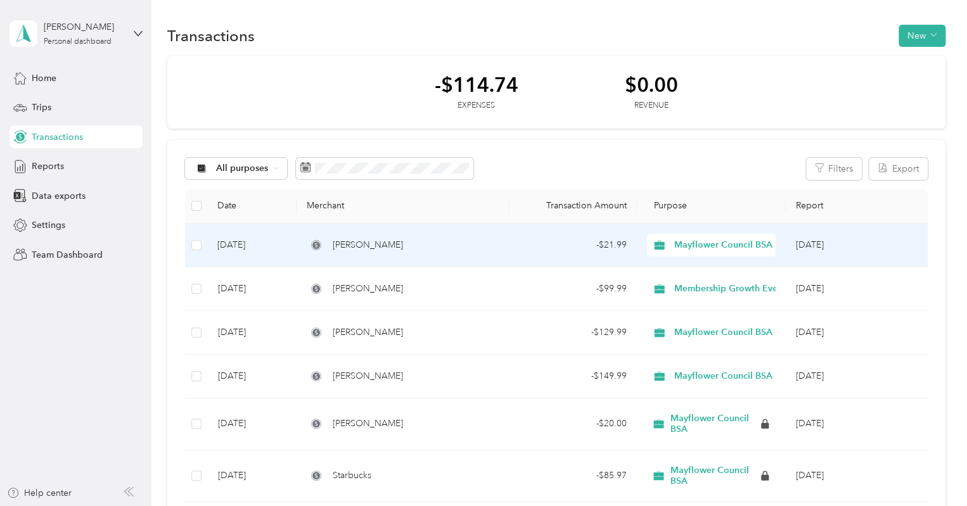
click at [253, 242] on td "[DATE]" at bounding box center [251, 246] width 89 height 44
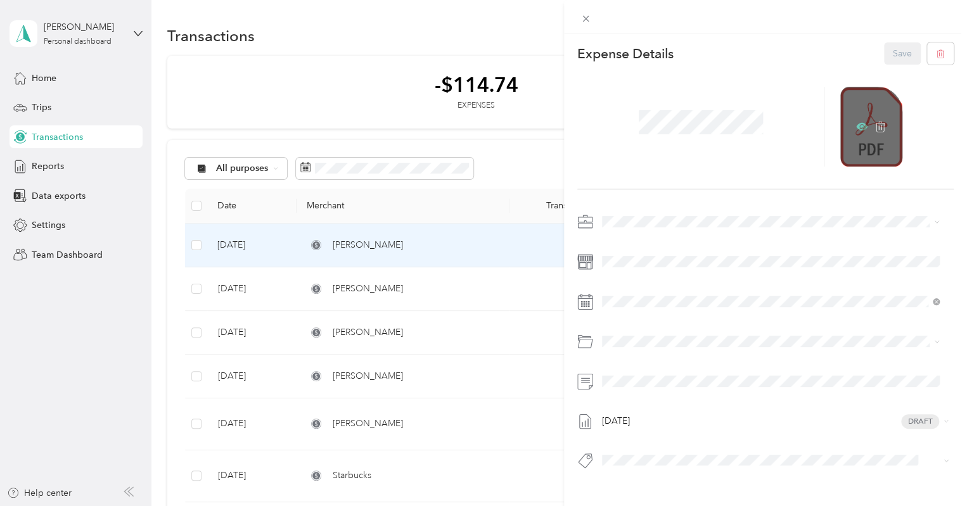
click at [856, 131] on icon at bounding box center [861, 126] width 11 height 11
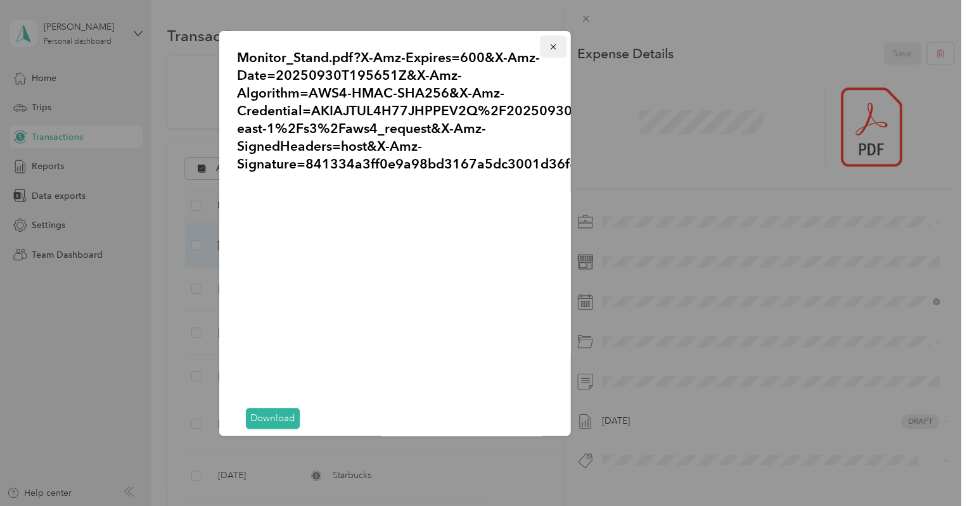
click at [549, 49] on icon "button" at bounding box center [553, 46] width 9 height 9
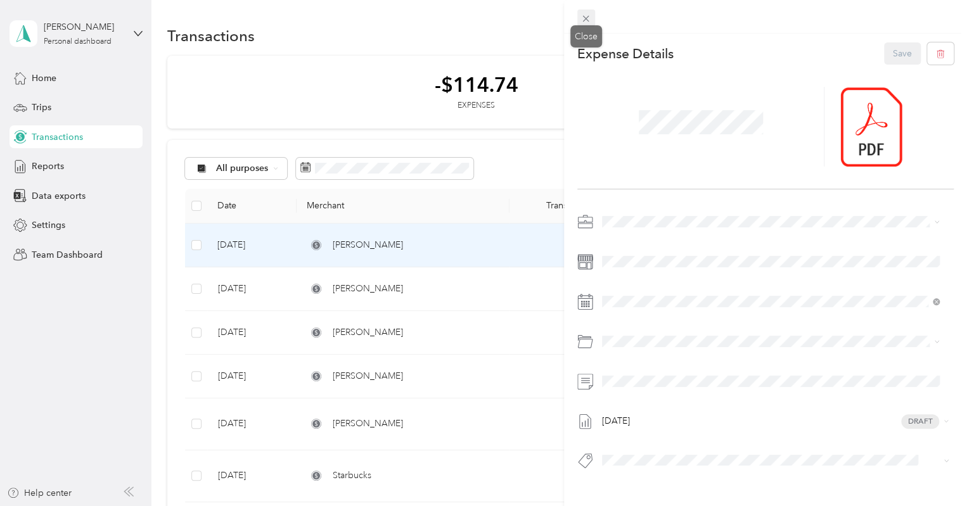
click at [585, 20] on icon at bounding box center [586, 19] width 6 height 6
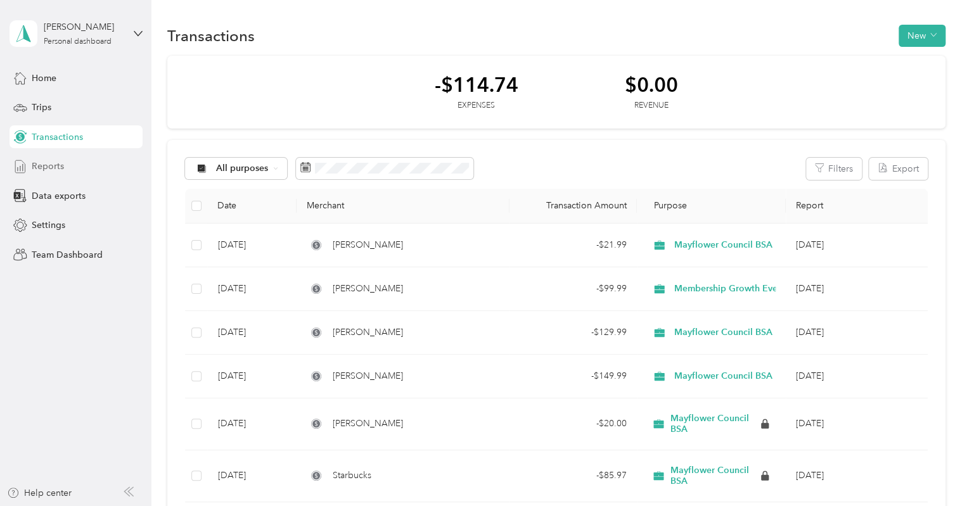
click at [43, 167] on span "Reports" at bounding box center [48, 166] width 32 height 13
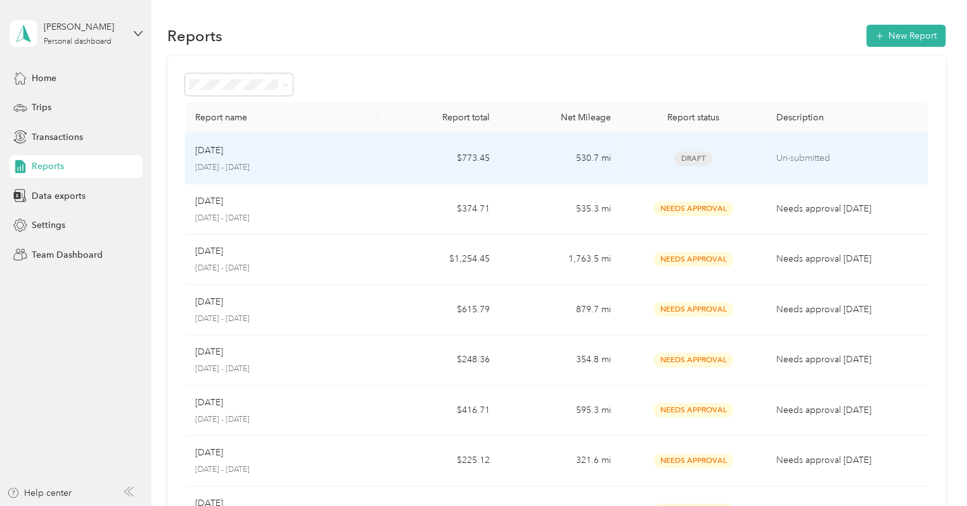
click at [223, 150] on p "[DATE]" at bounding box center [209, 151] width 28 height 14
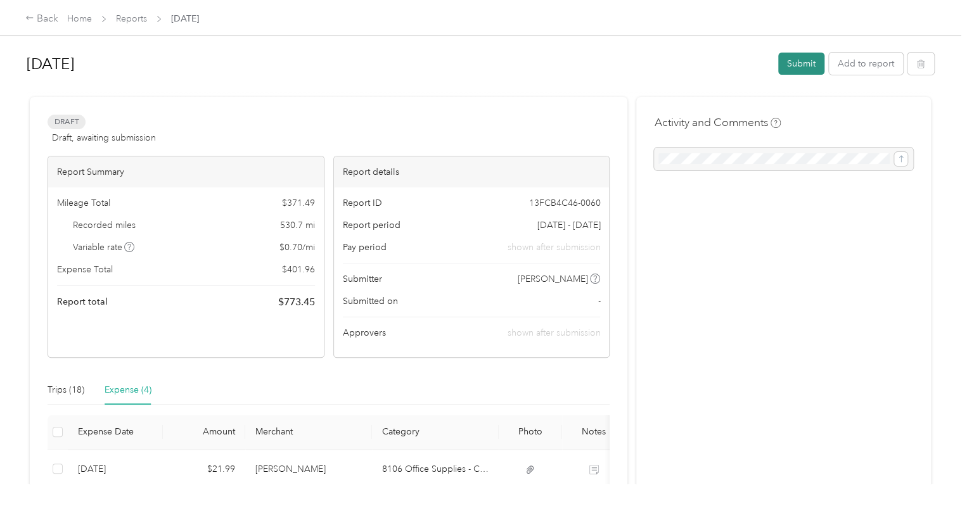
click at [798, 70] on button "Submit" at bounding box center [801, 64] width 46 height 22
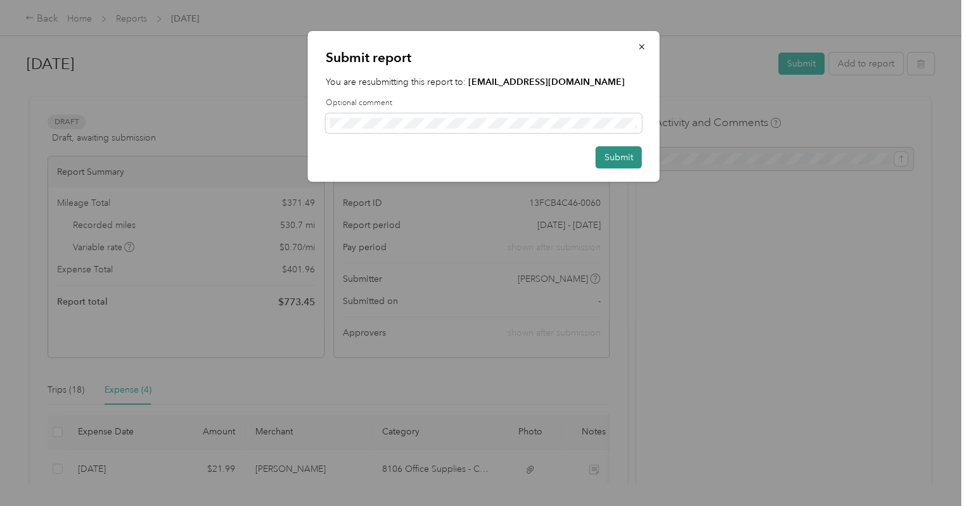
click at [613, 158] on button "Submit" at bounding box center [619, 157] width 46 height 22
